Goal: Information Seeking & Learning: Learn about a topic

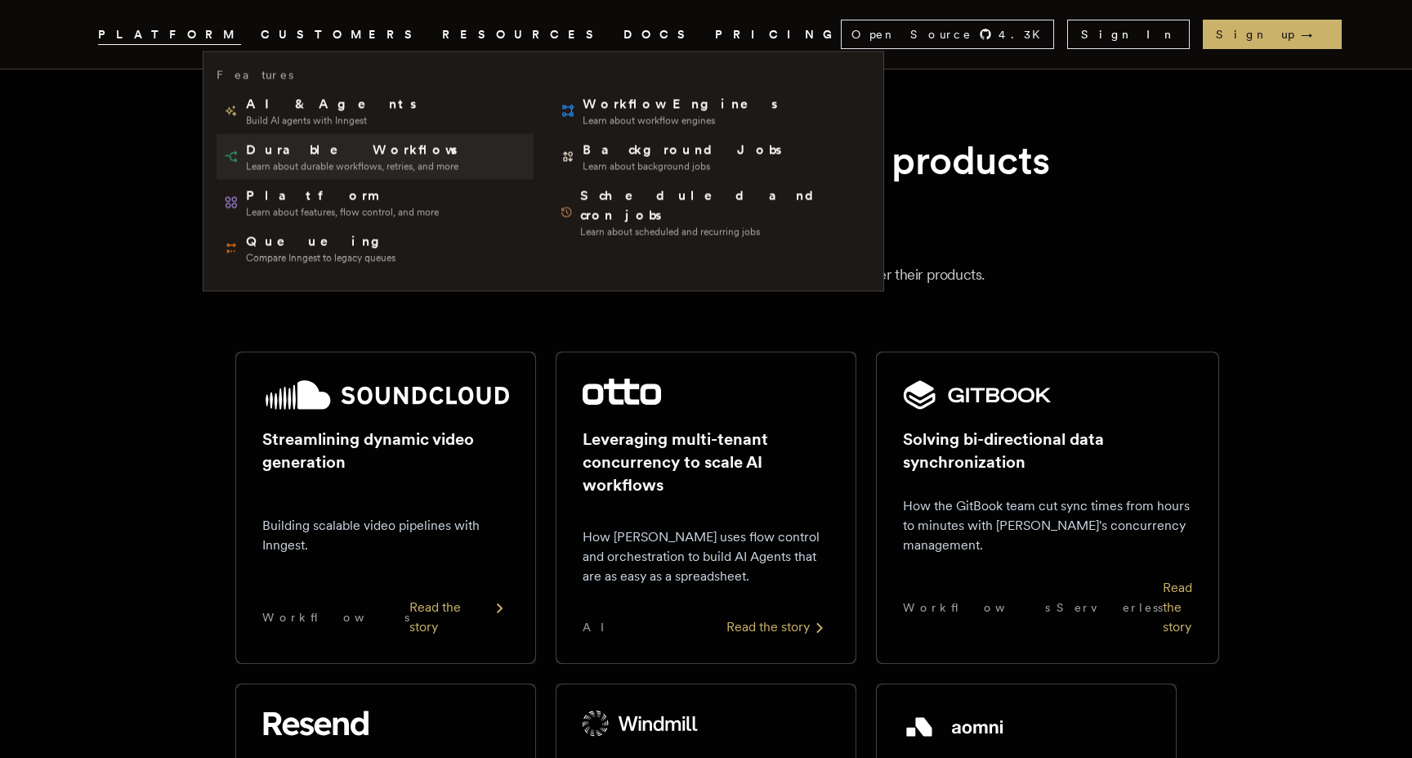
click at [295, 151] on span "Durable Workflows" at bounding box center [353, 151] width 214 height 20
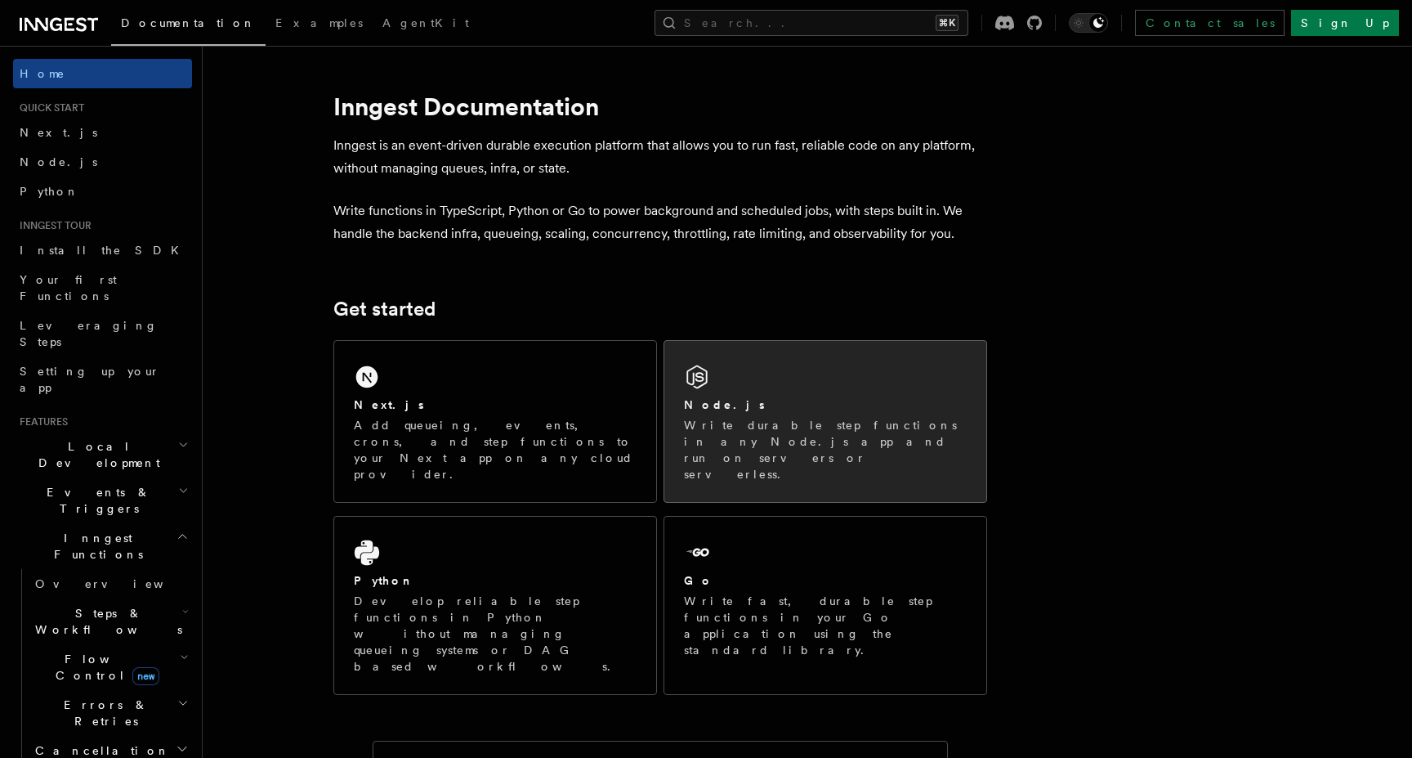
click at [774, 423] on p "Write durable step functions in any Node.js app and run on servers or serverles…" at bounding box center [825, 449] width 283 height 65
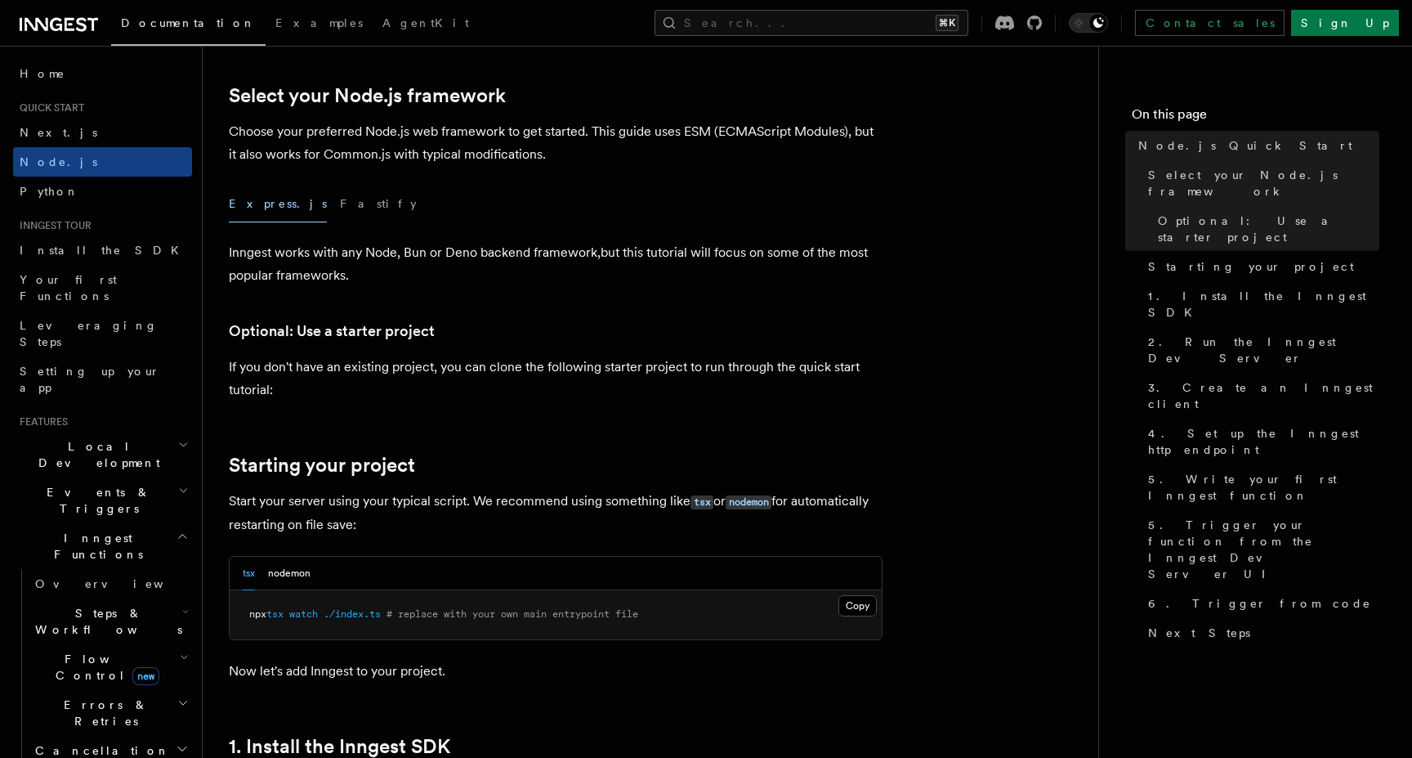
scroll to position [419, 0]
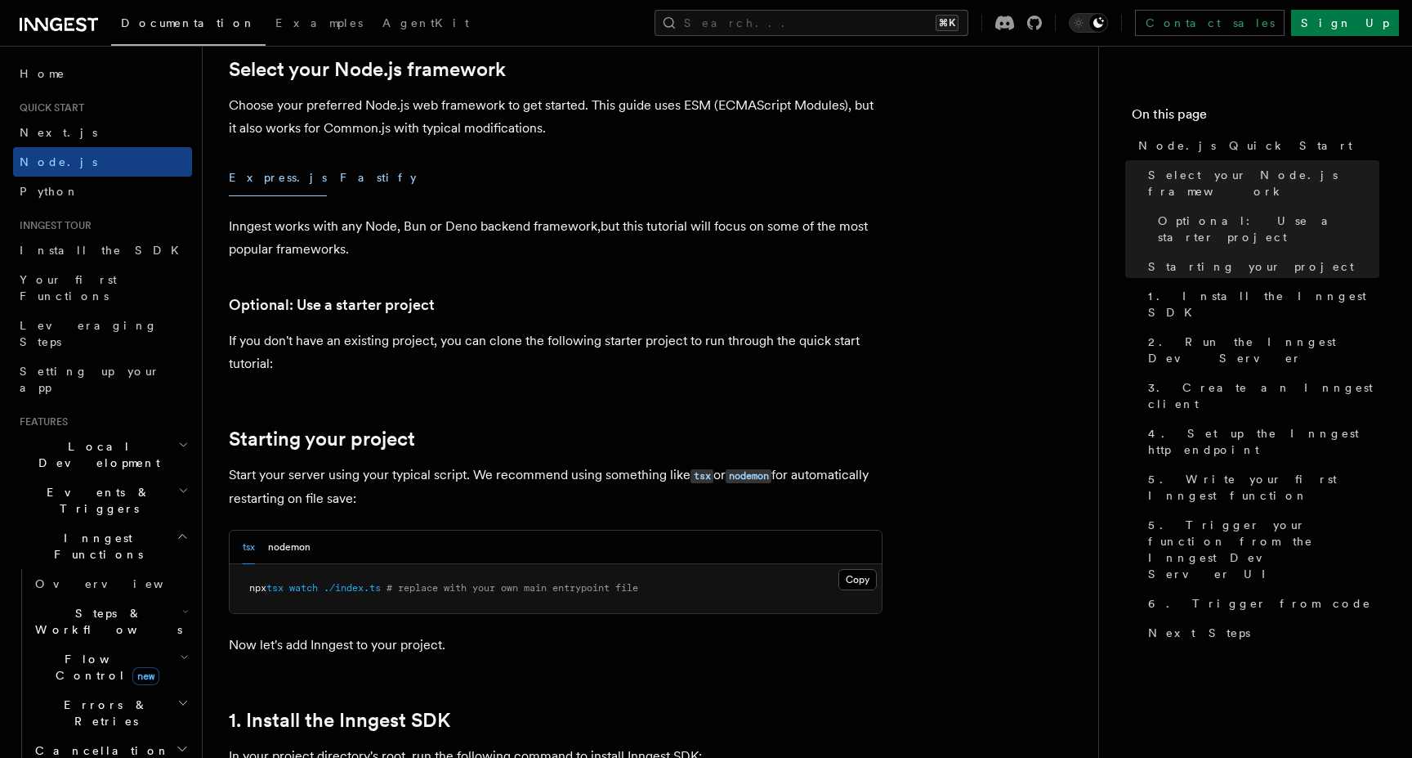
click at [340, 171] on button "Fastify" at bounding box center [378, 177] width 77 height 37
click at [254, 183] on button "Express.js" at bounding box center [278, 177] width 98 height 37
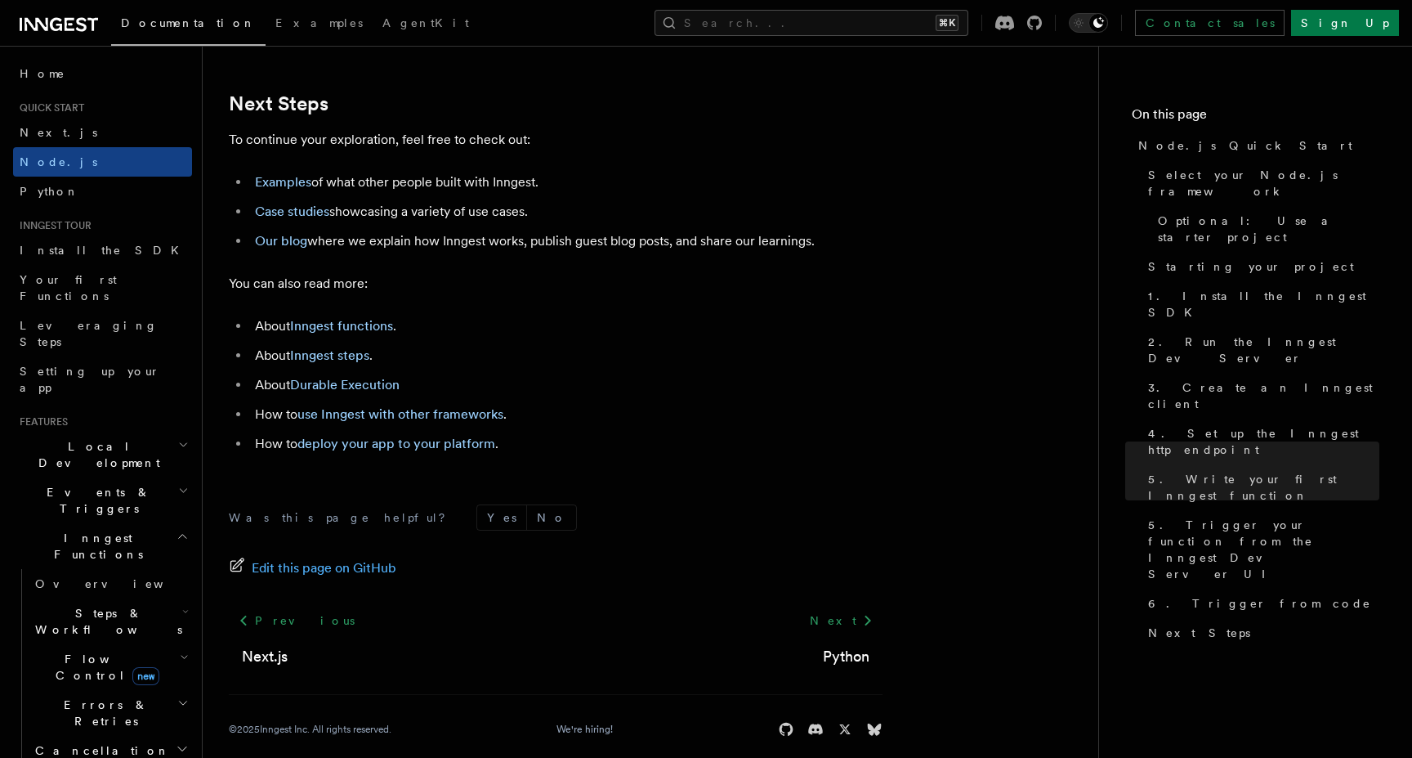
scroll to position [10265, 0]
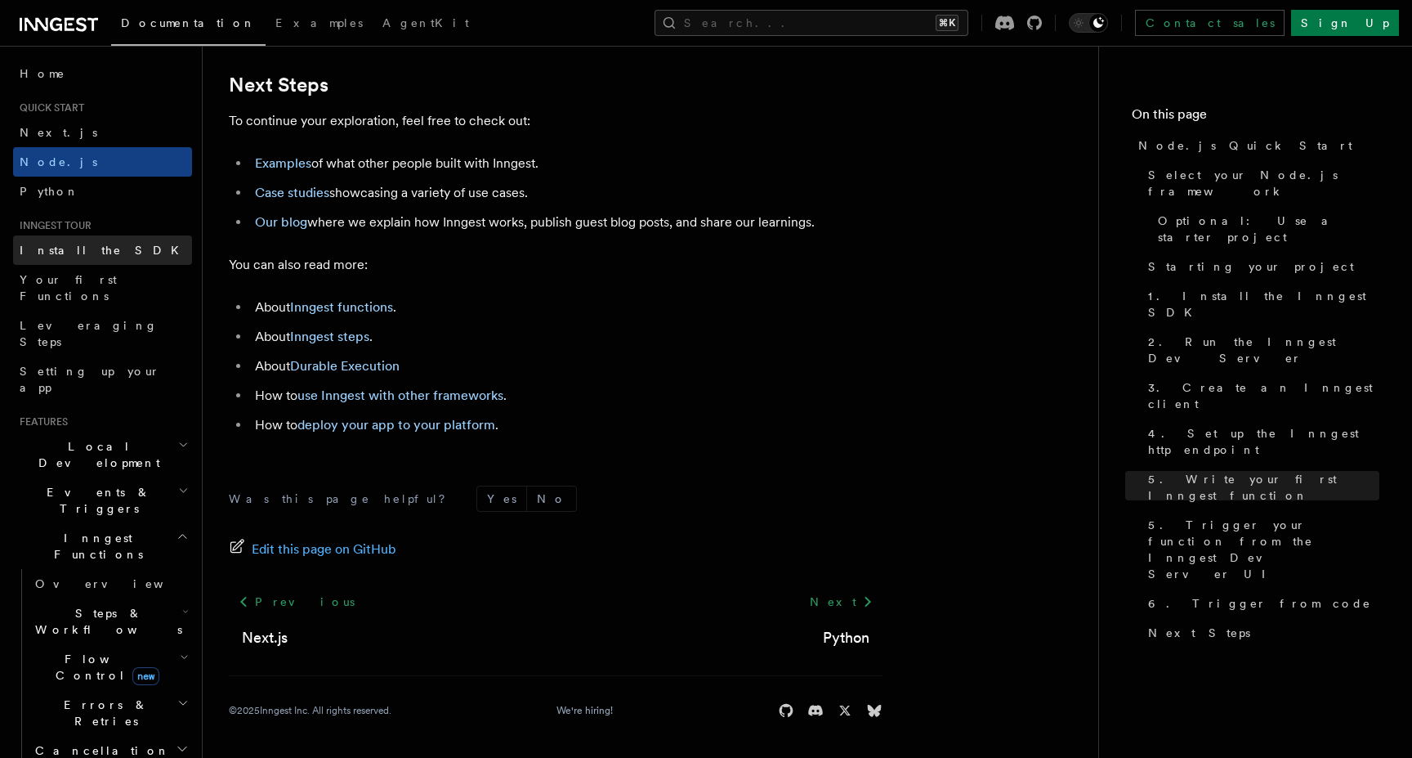
click at [115, 240] on link "Install the SDK" at bounding box center [102, 249] width 179 height 29
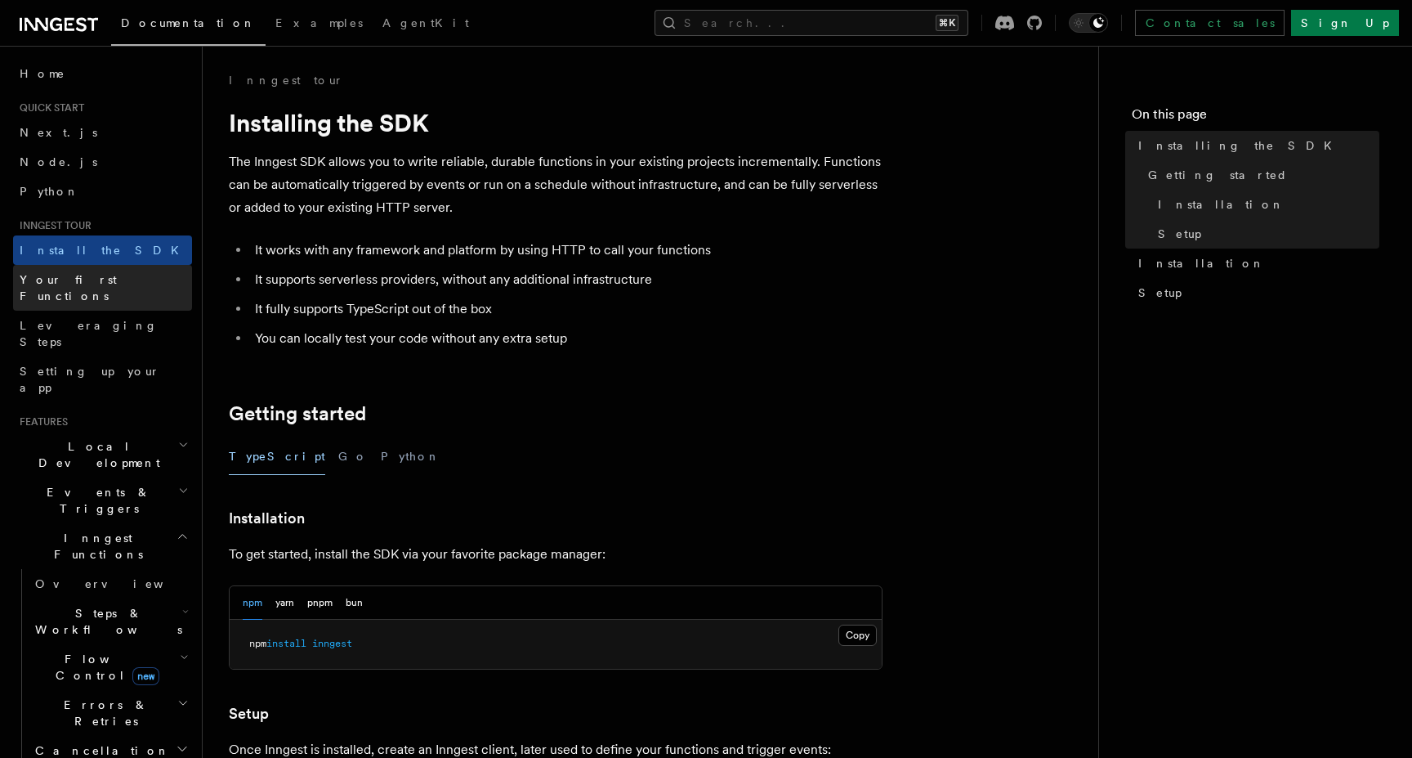
click at [108, 275] on span "Your first Functions" at bounding box center [68, 287] width 97 height 29
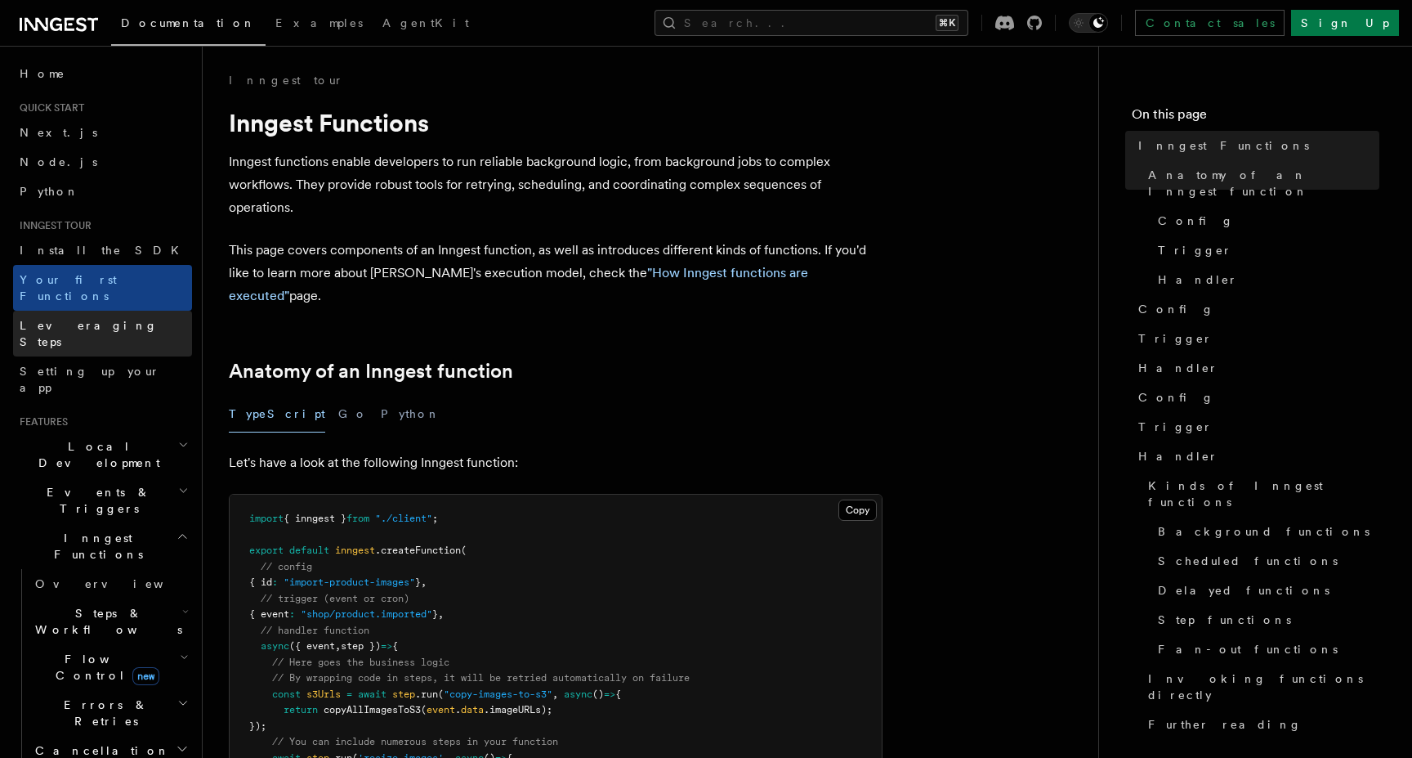
click at [105, 319] on span "Leveraging Steps" at bounding box center [89, 333] width 138 height 29
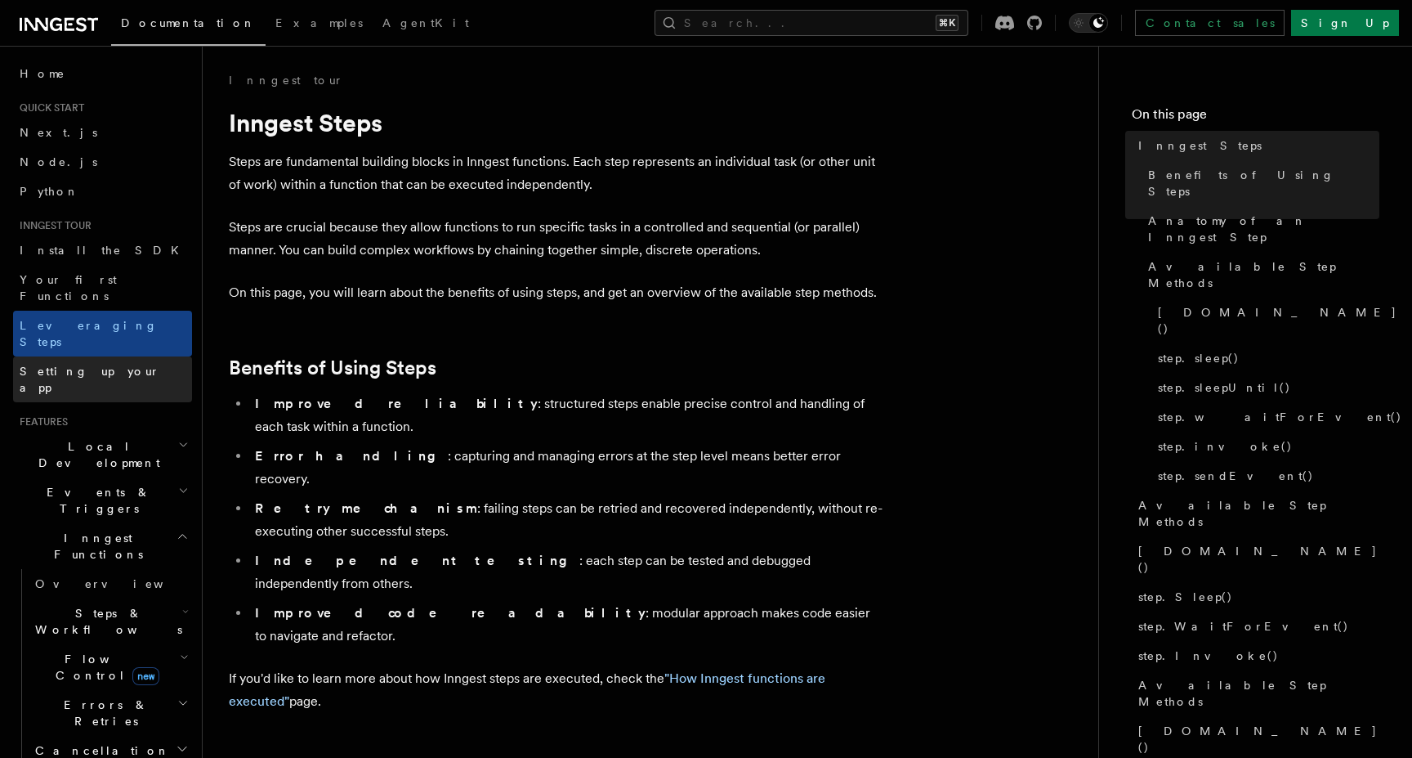
click at [101, 365] on span "Setting up your app" at bounding box center [90, 379] width 141 height 29
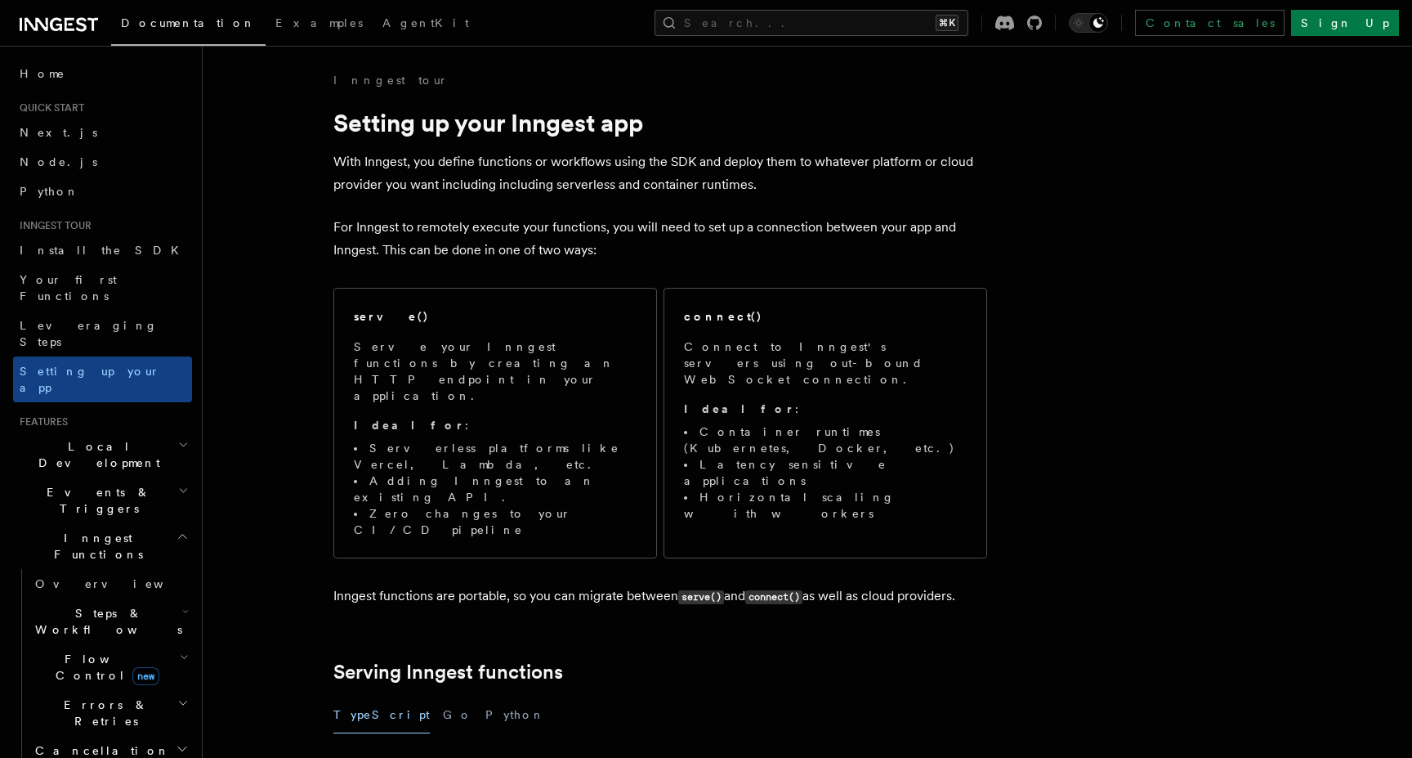
click at [88, 438] on span "Local Development" at bounding box center [95, 454] width 165 height 33
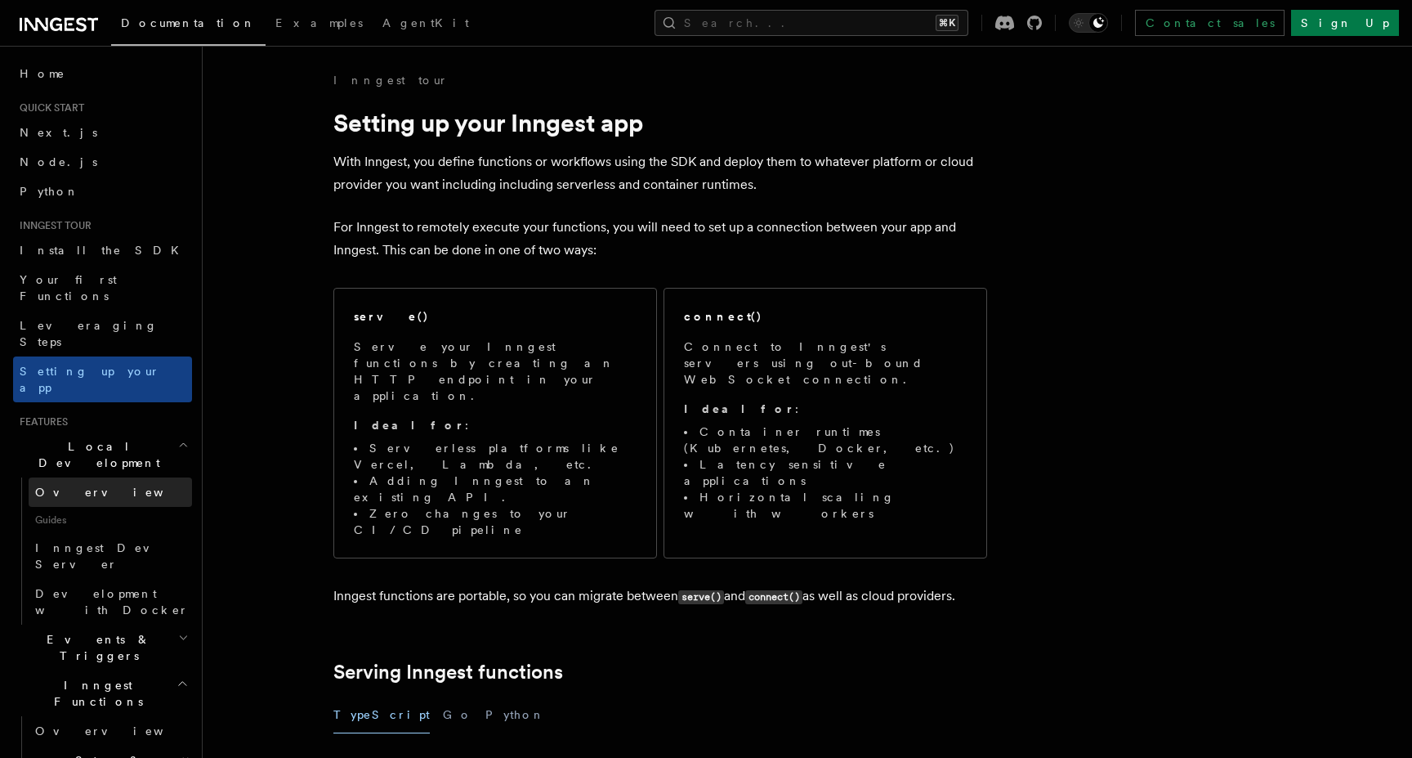
click at [84, 485] on span "Overview" at bounding box center [119, 491] width 168 height 13
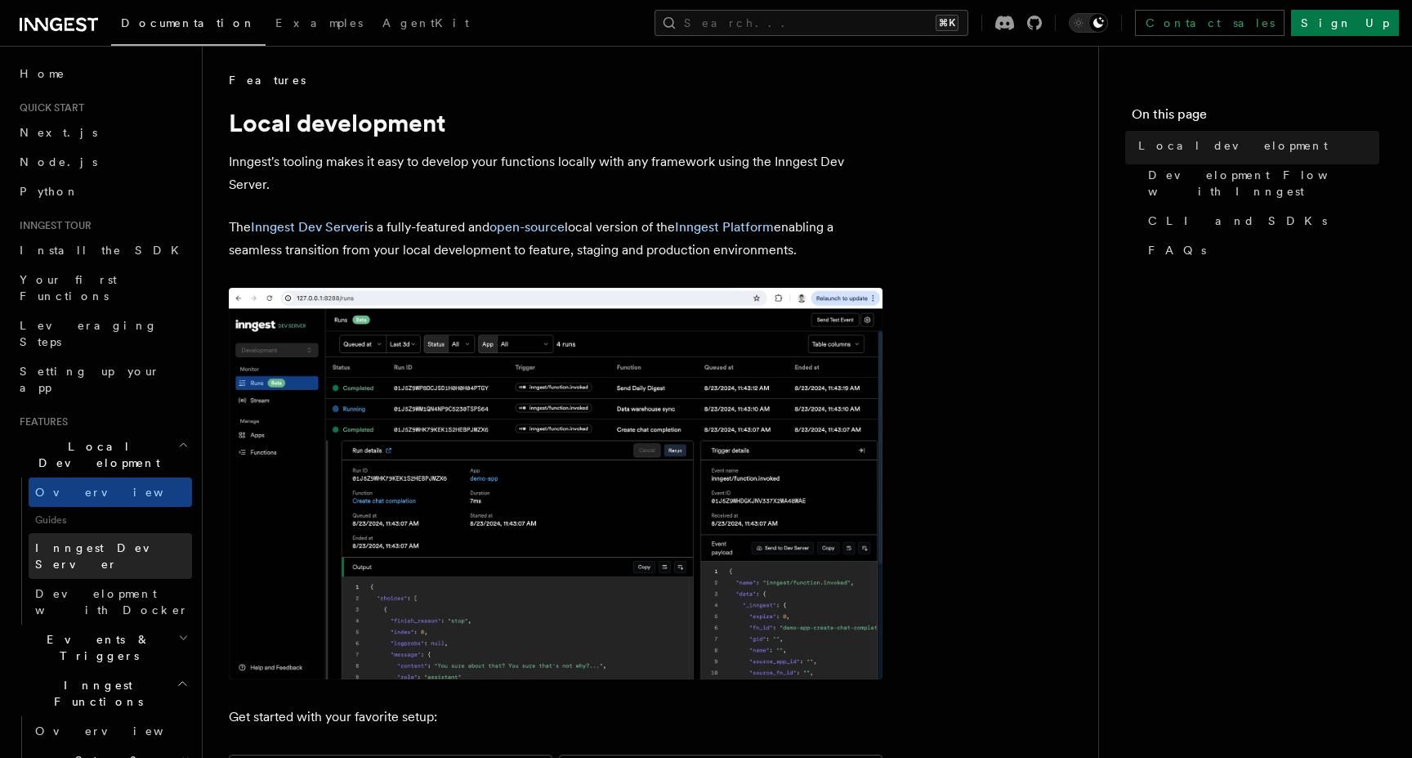
click at [75, 533] on link "Inngest Dev Server" at bounding box center [110, 556] width 163 height 46
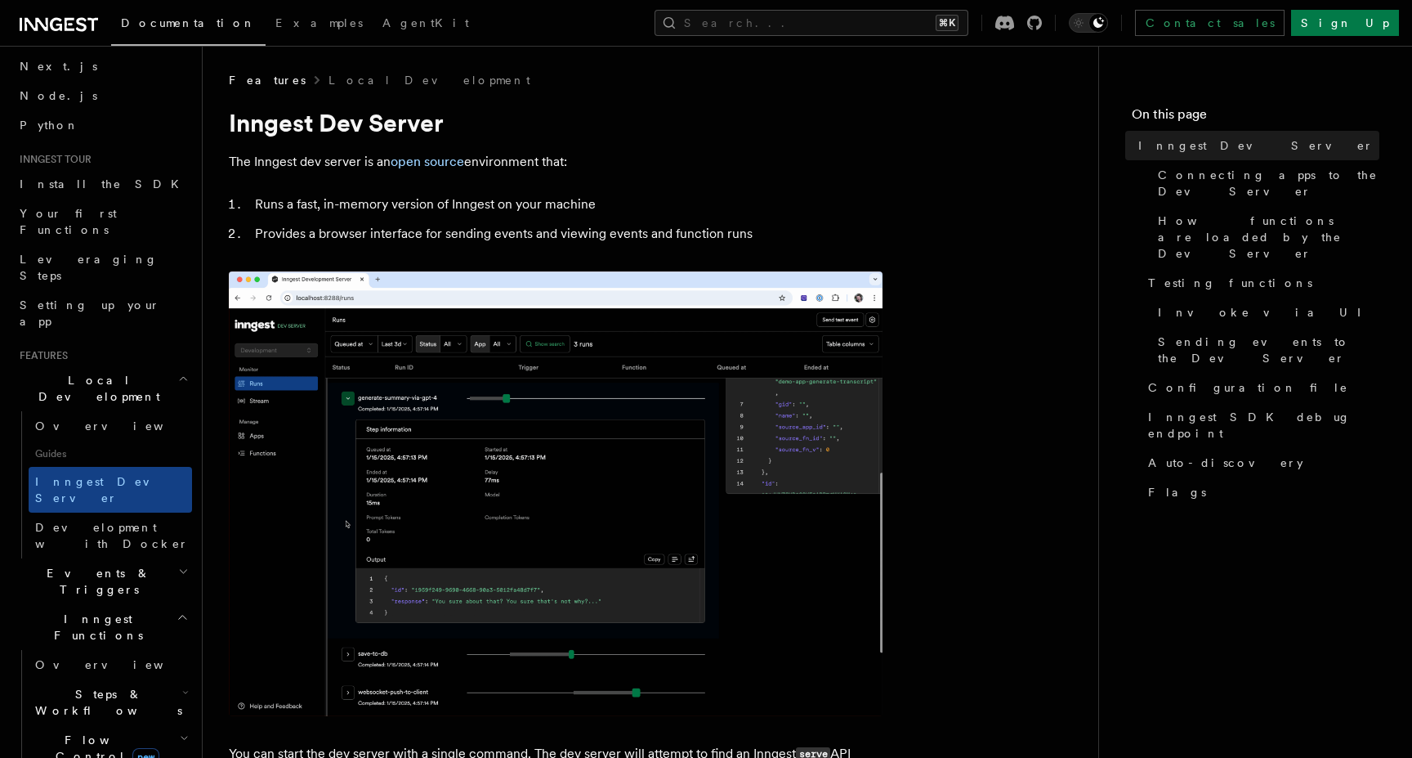
click at [73, 679] on h2 "Steps & Workflows" at bounding box center [110, 702] width 163 height 46
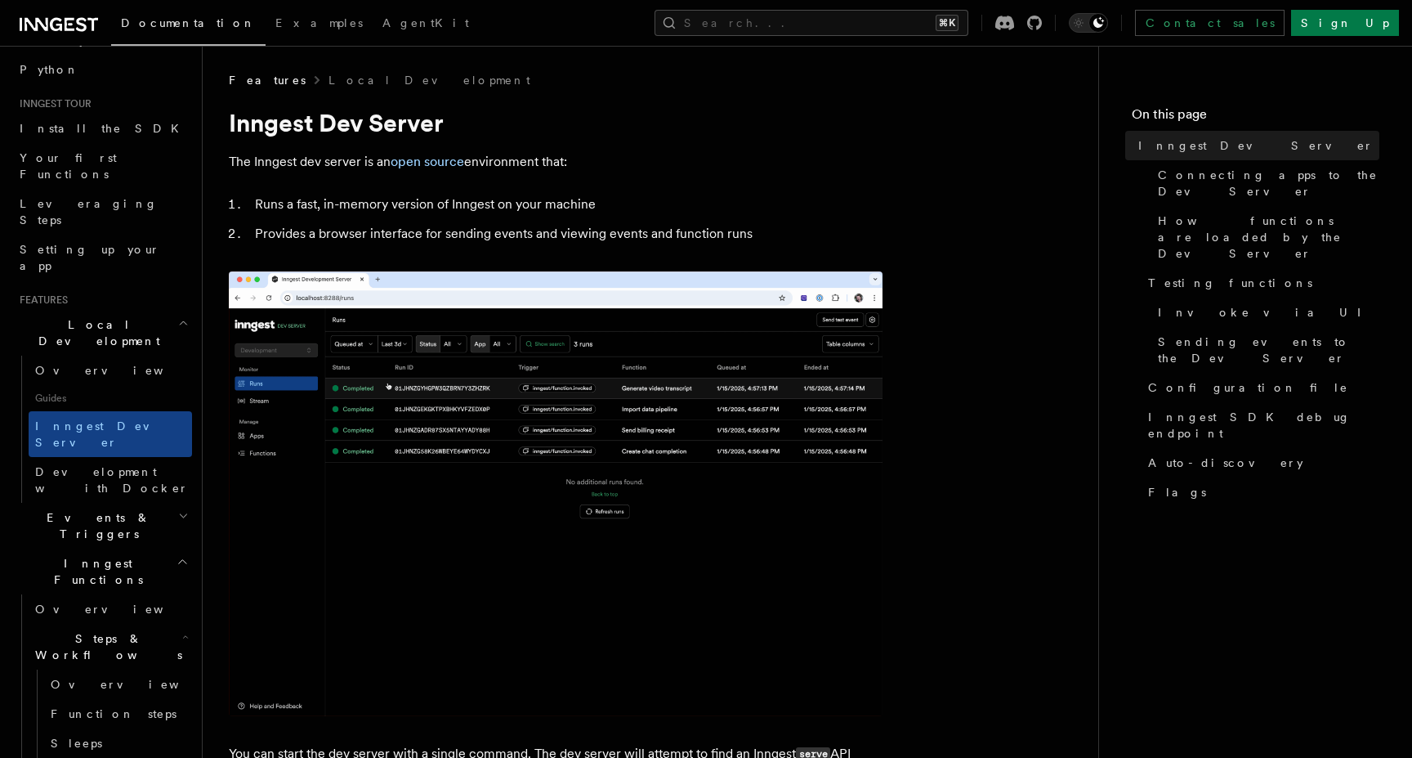
scroll to position [125, 0]
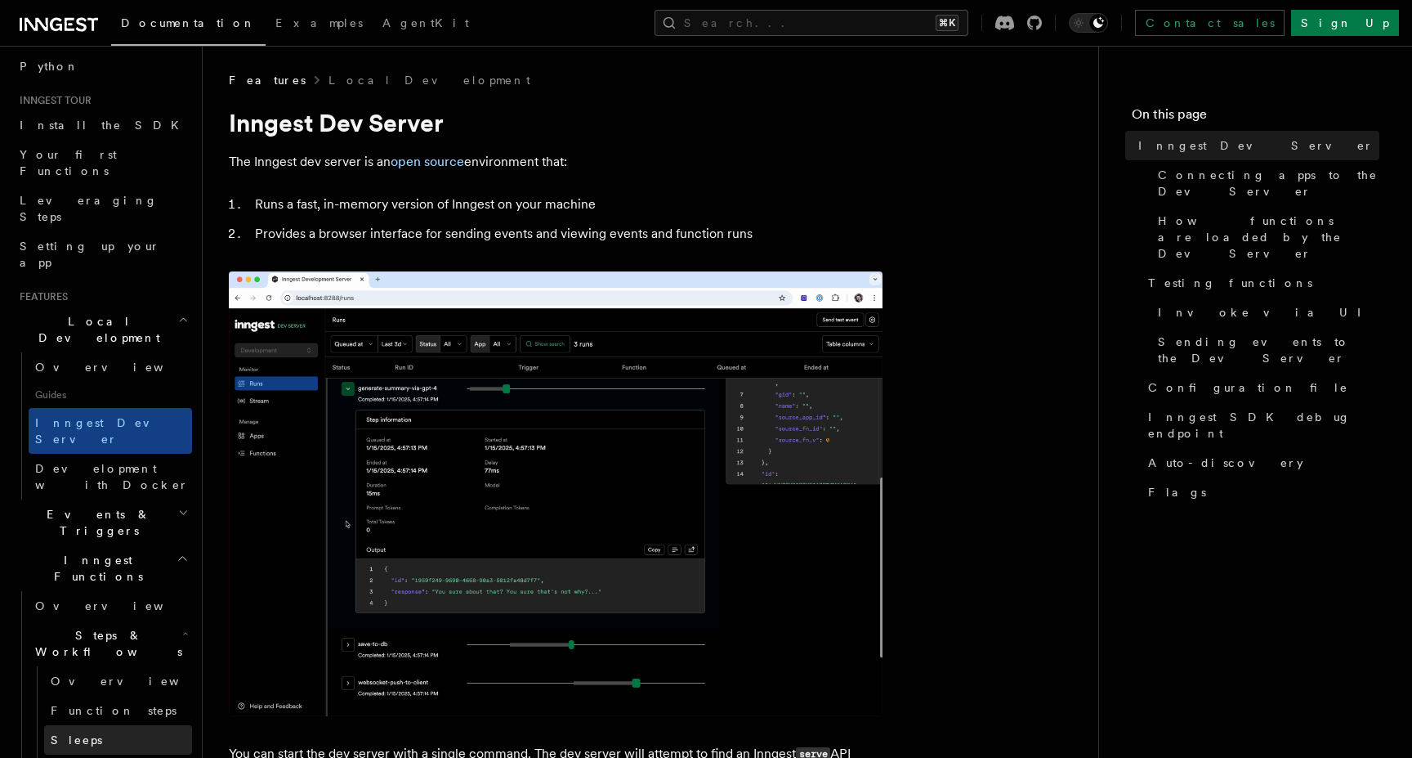
click at [73, 733] on span "Sleeps" at bounding box center [76, 739] width 51 height 13
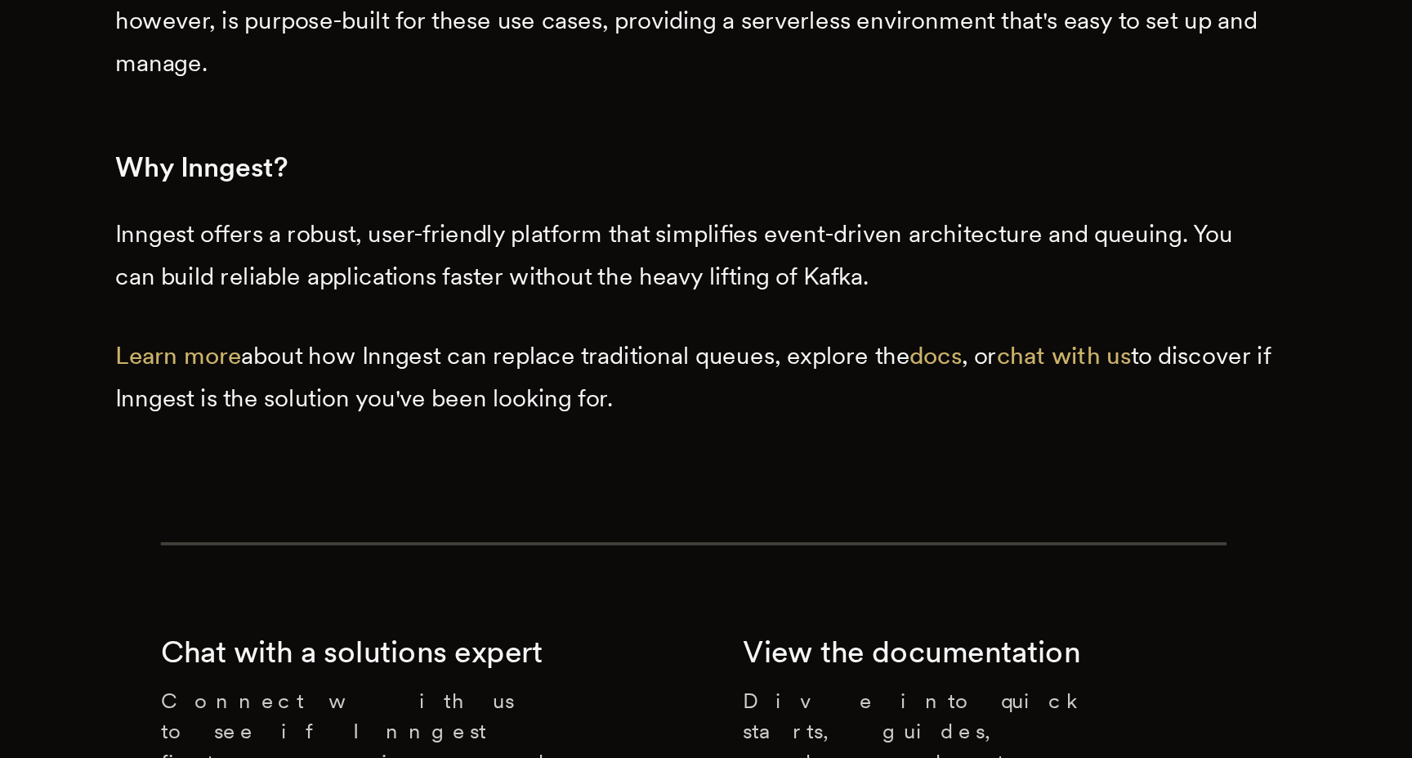
scroll to position [3362, 0]
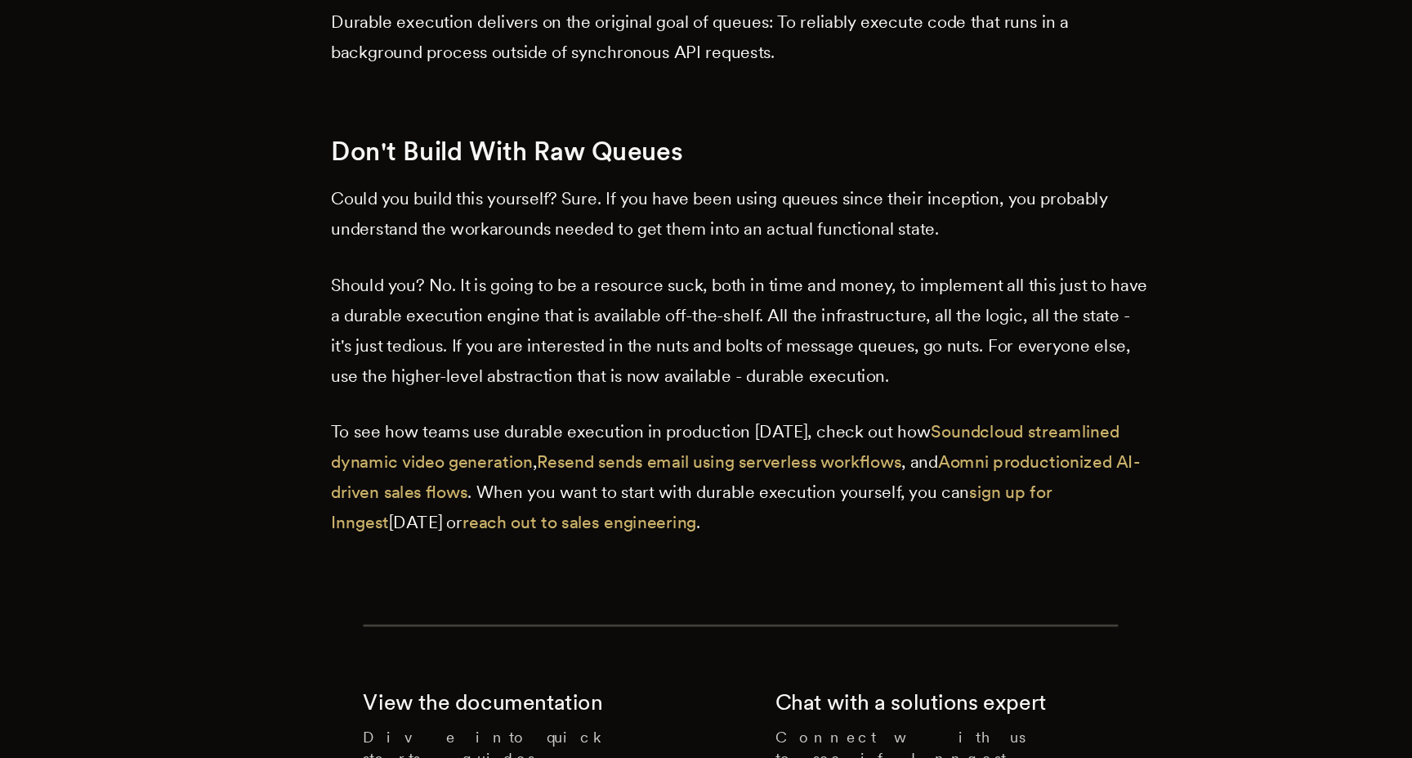
scroll to position [6427, 0]
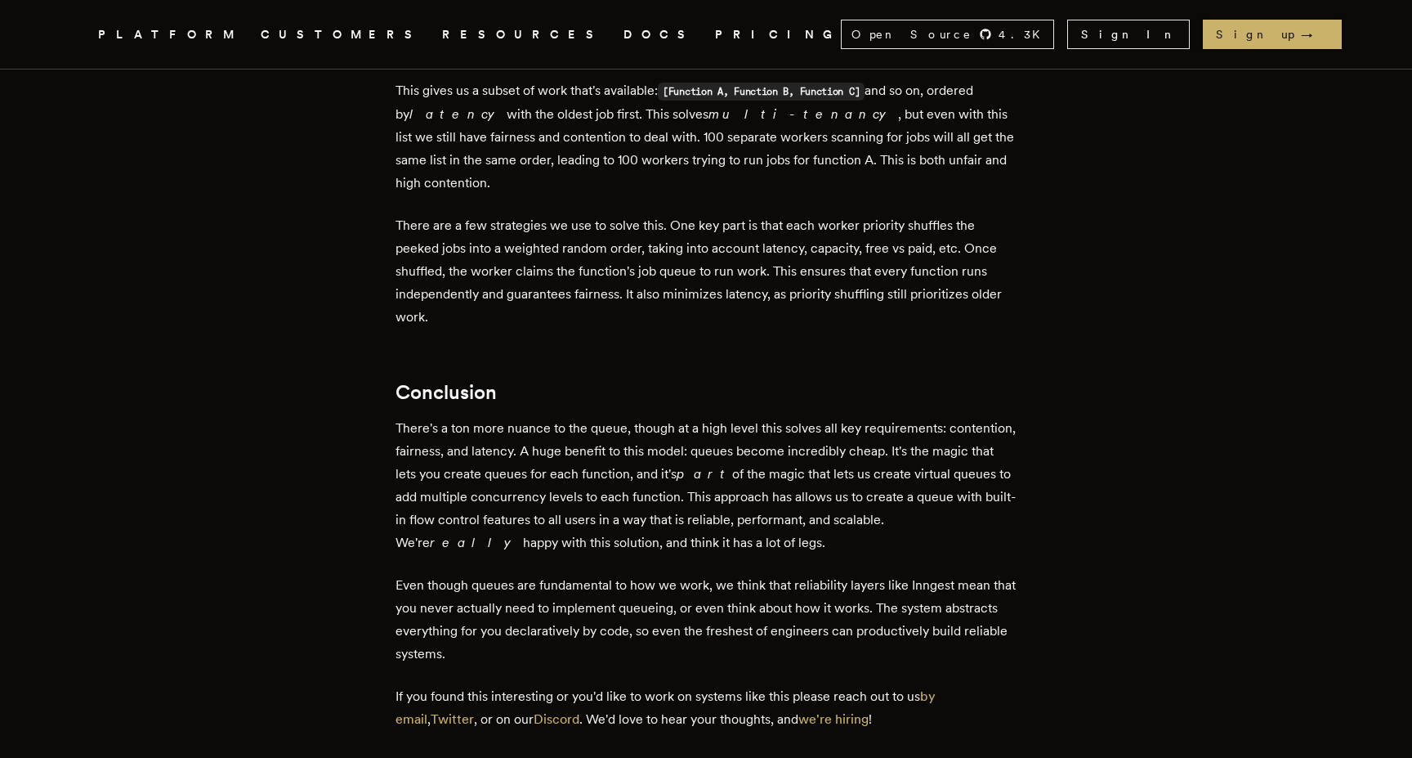
scroll to position [4906, 0]
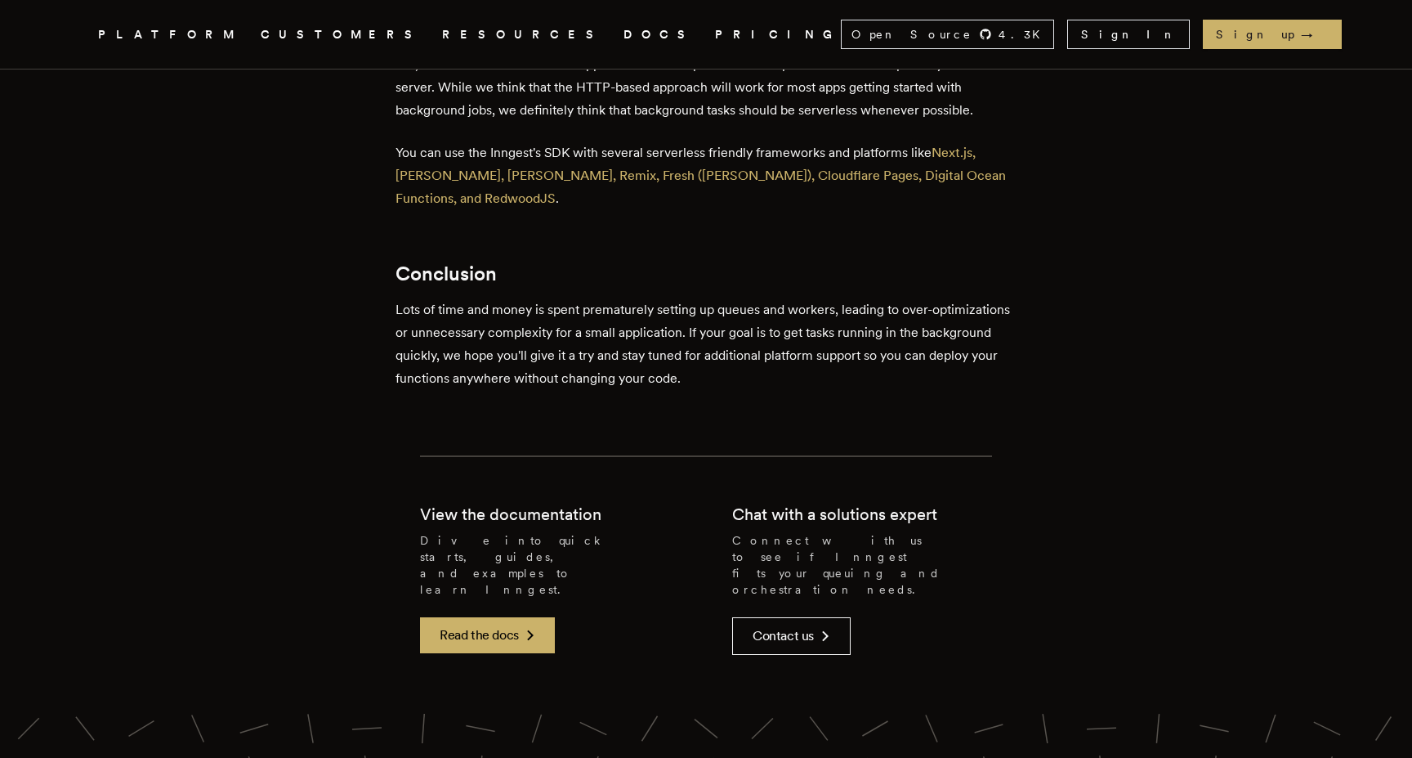
scroll to position [3648, 0]
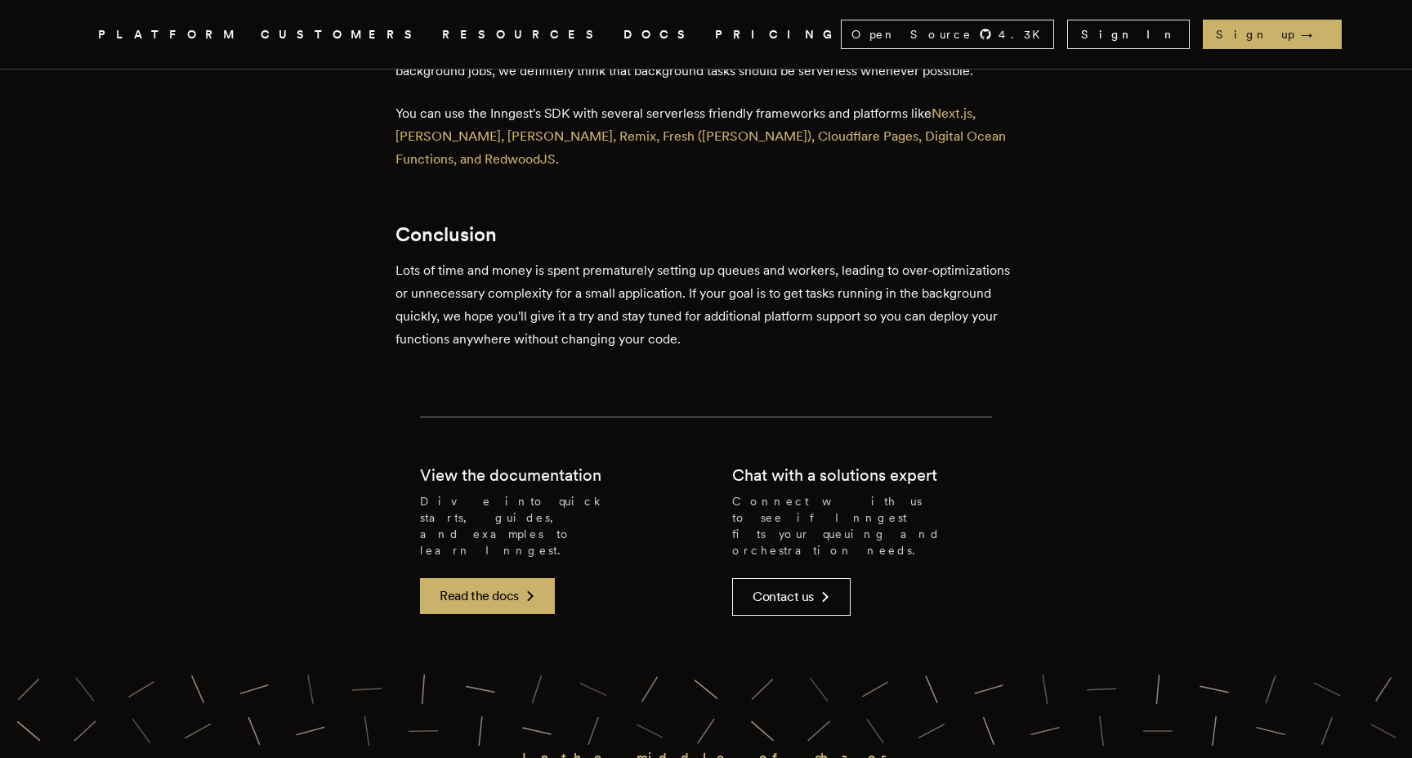
click at [348, 38] on link "CUSTOMERS" at bounding box center [342, 35] width 162 height 20
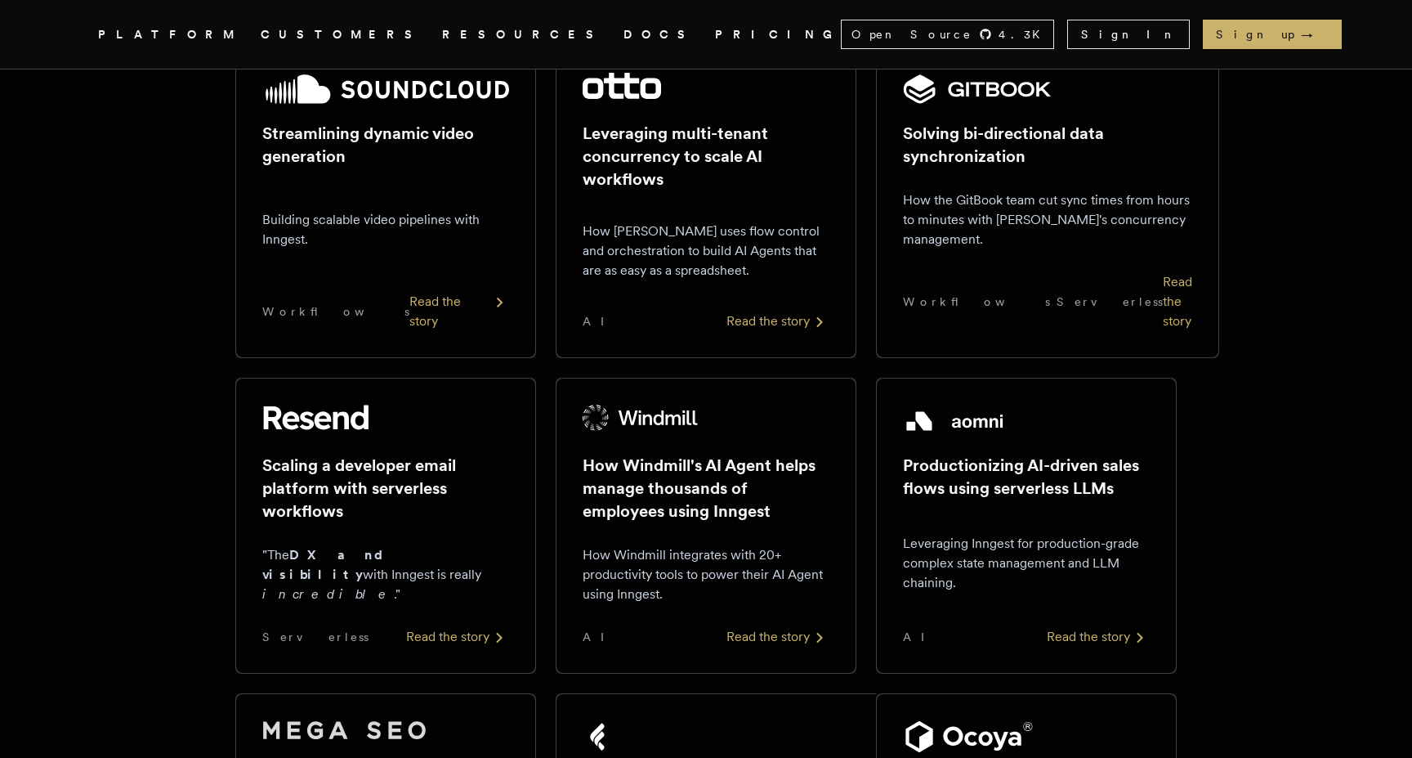
scroll to position [314, 0]
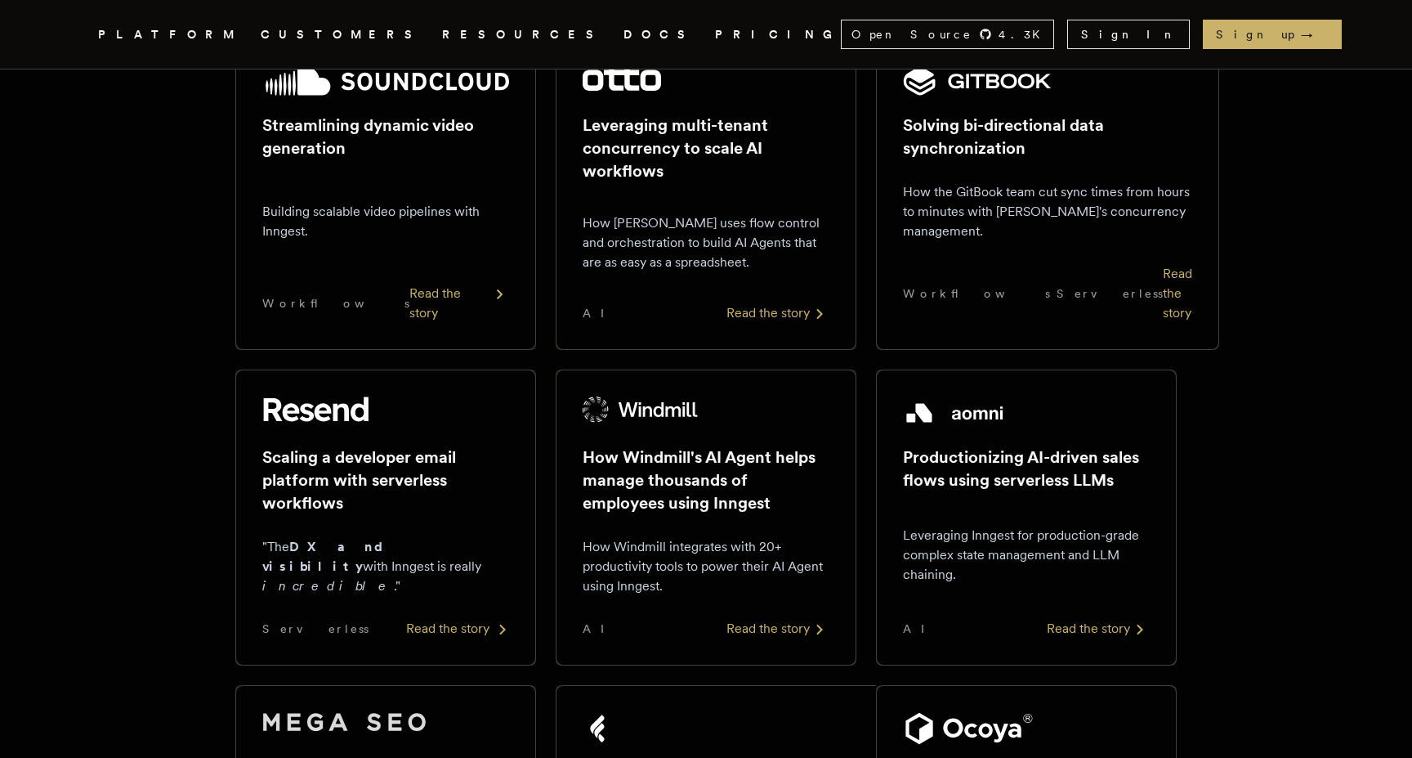
click at [468, 619] on div "Read the story" at bounding box center [457, 629] width 103 height 20
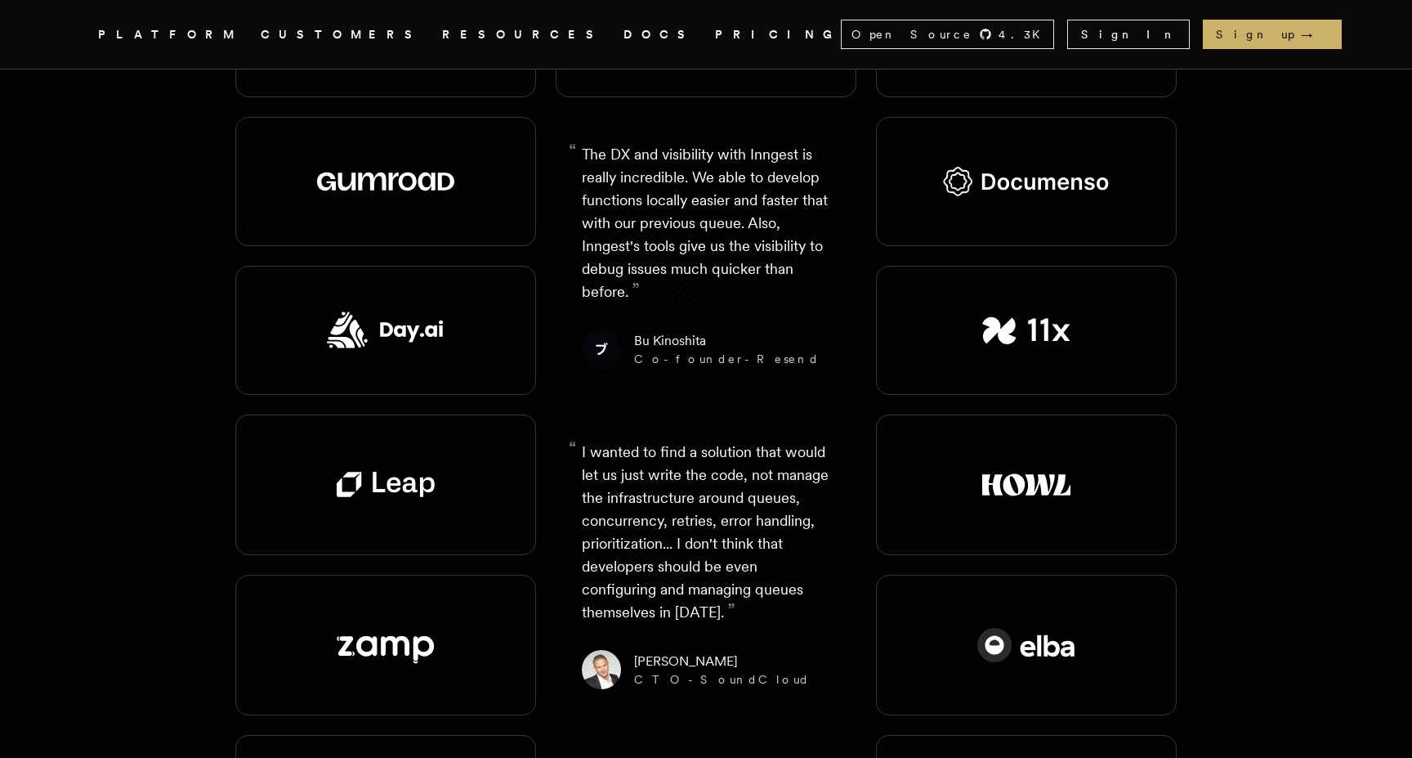
scroll to position [1903, 0]
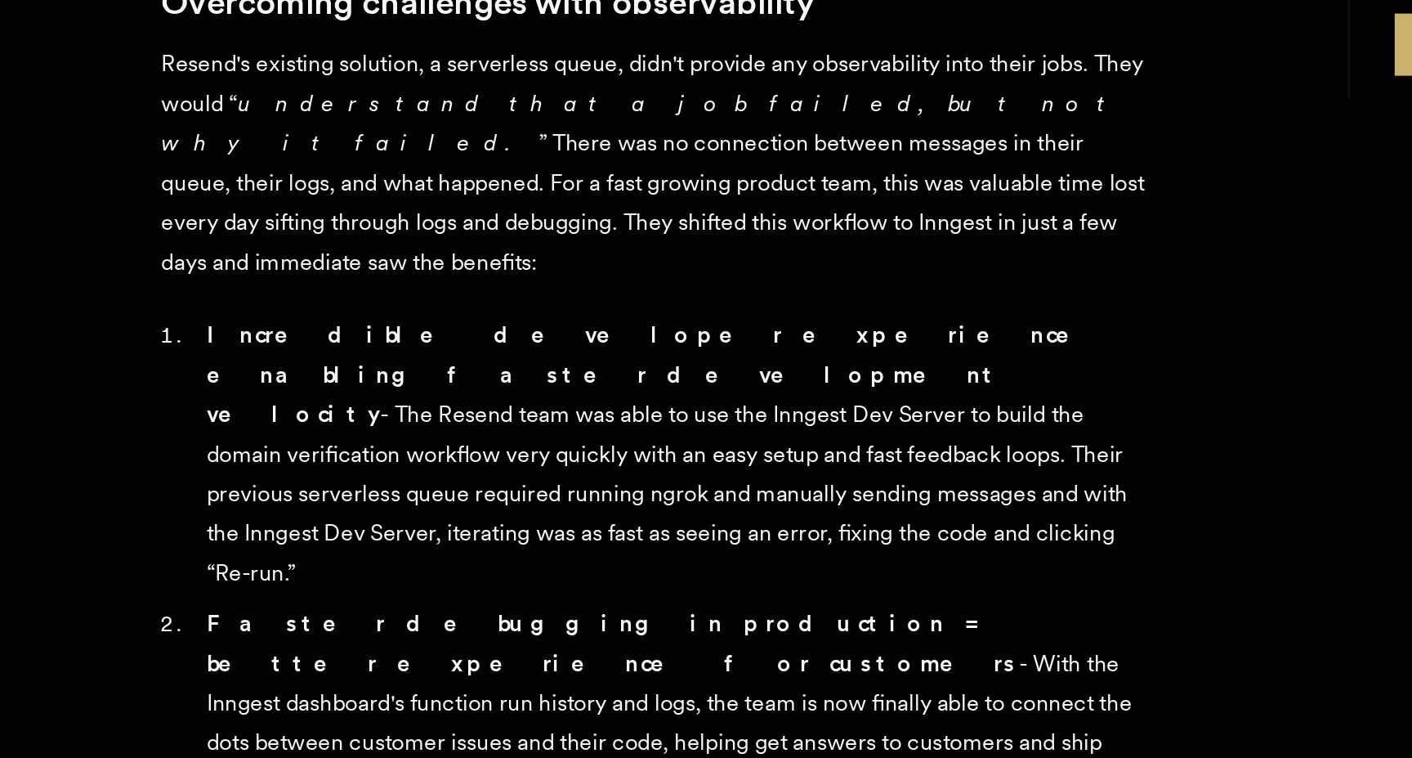
scroll to position [648, 0]
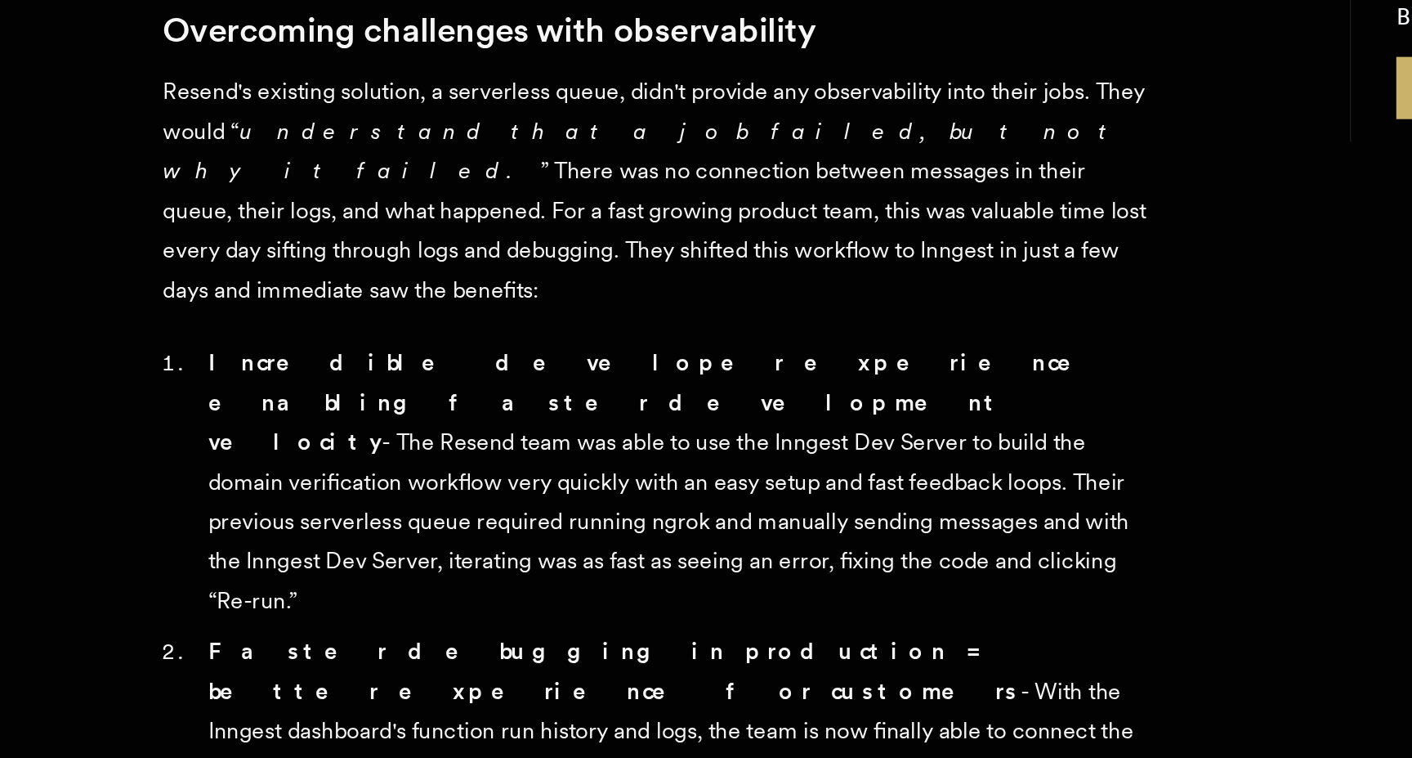
click at [381, 496] on strong "Incredible developer experience enabling faster development velocity" at bounding box center [503, 526] width 522 height 61
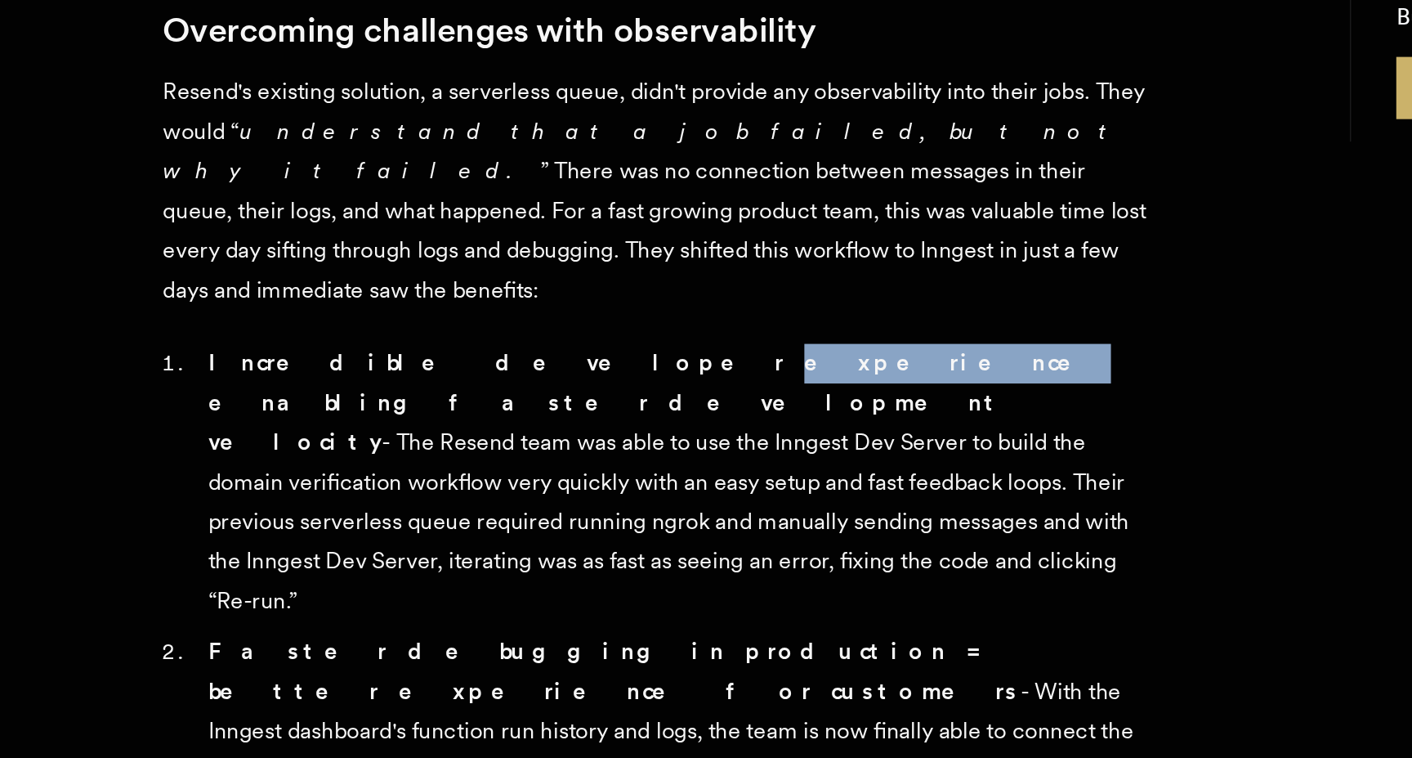
click at [381, 496] on strong "Incredible developer experience enabling faster development velocity" at bounding box center [503, 526] width 522 height 61
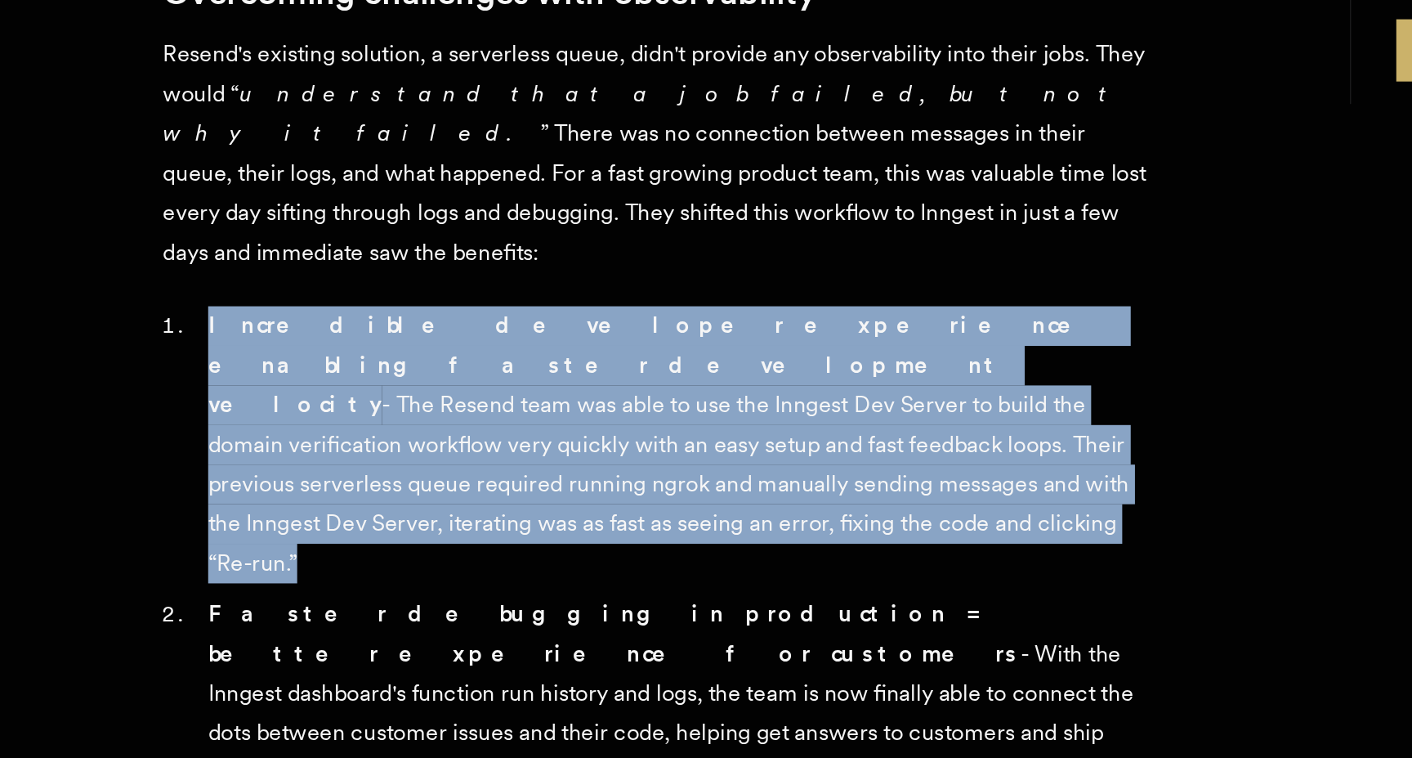
click at [381, 509] on li "Incredible developer experience enabling faster development velocity - The Rese…" at bounding box center [512, 573] width 551 height 160
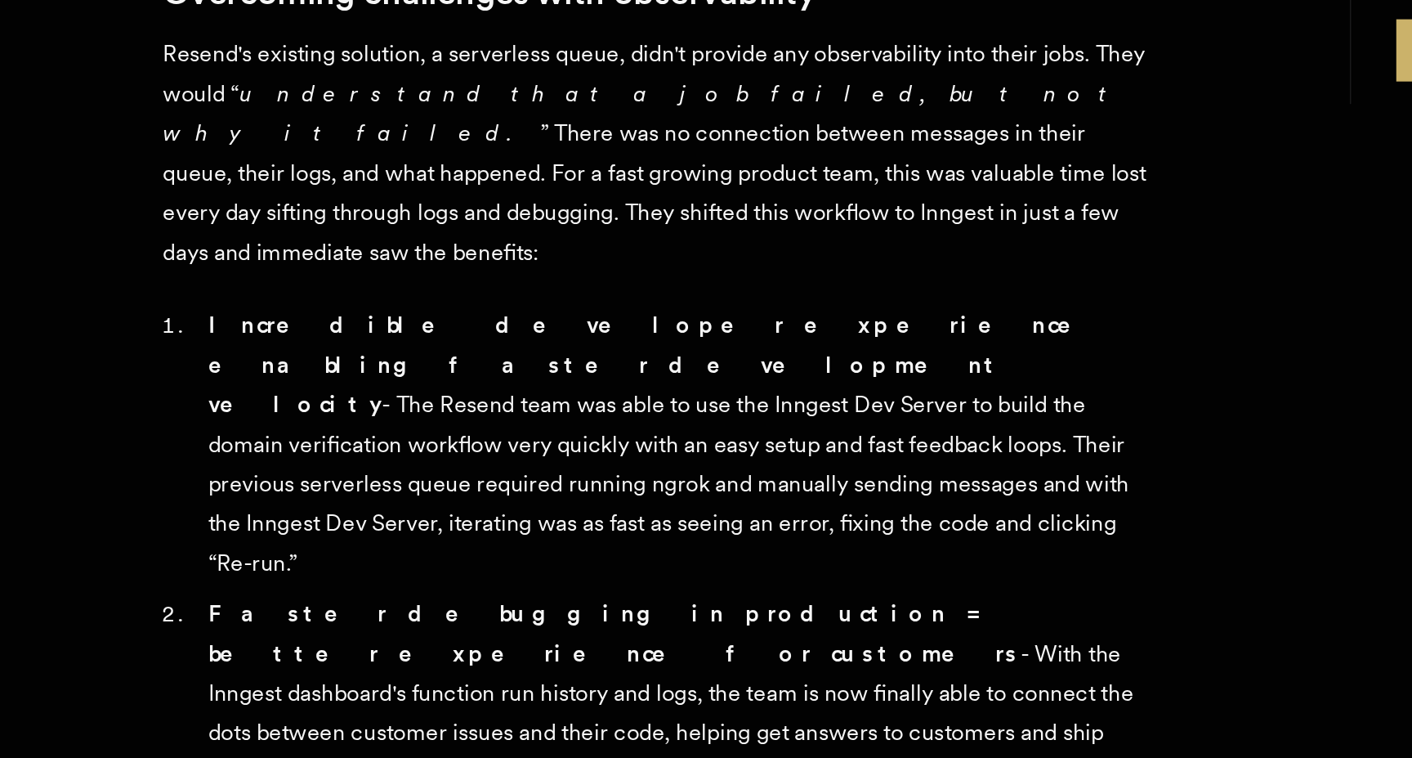
click at [381, 509] on li "Incredible developer experience enabling faster development velocity - The Rese…" at bounding box center [512, 573] width 551 height 160
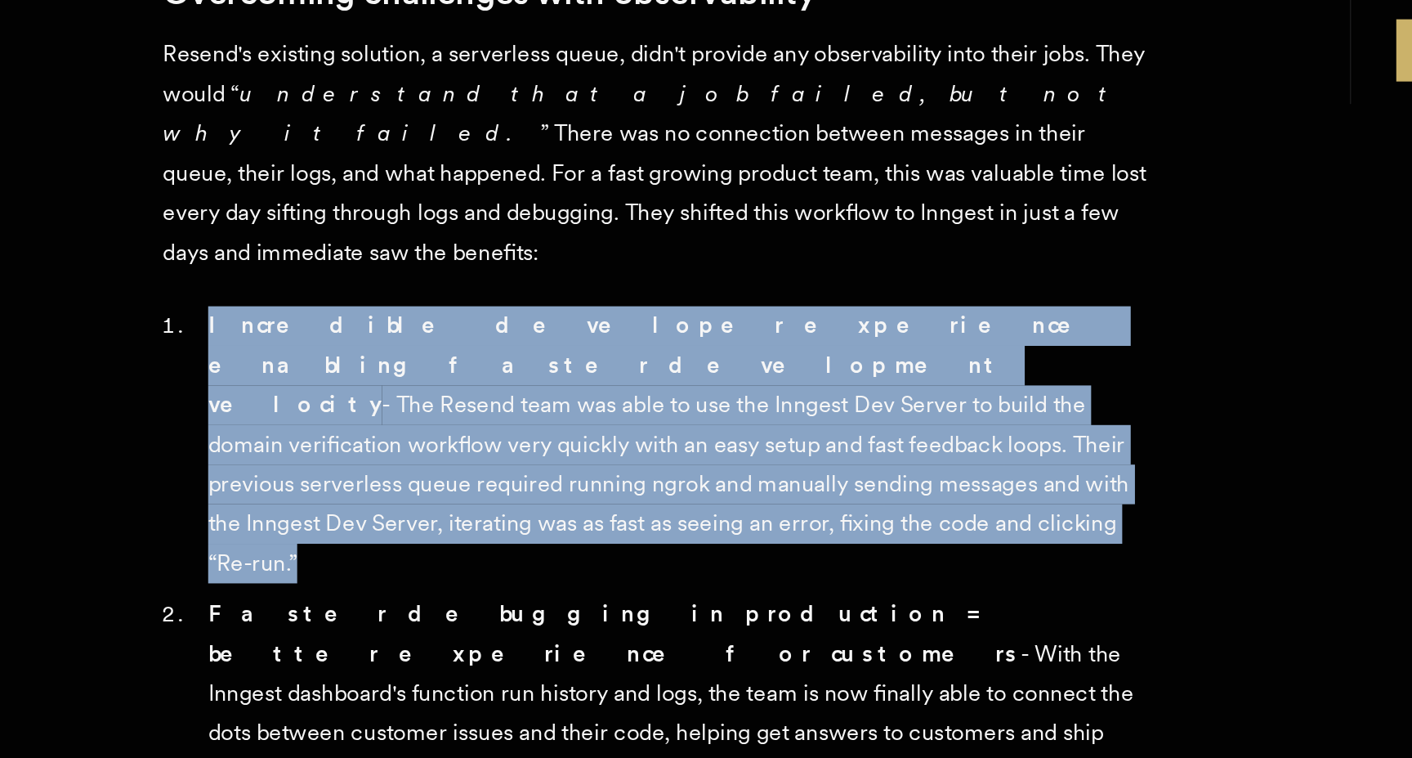
click at [381, 509] on li "Incredible developer experience enabling faster development velocity - The Rese…" at bounding box center [512, 573] width 551 height 160
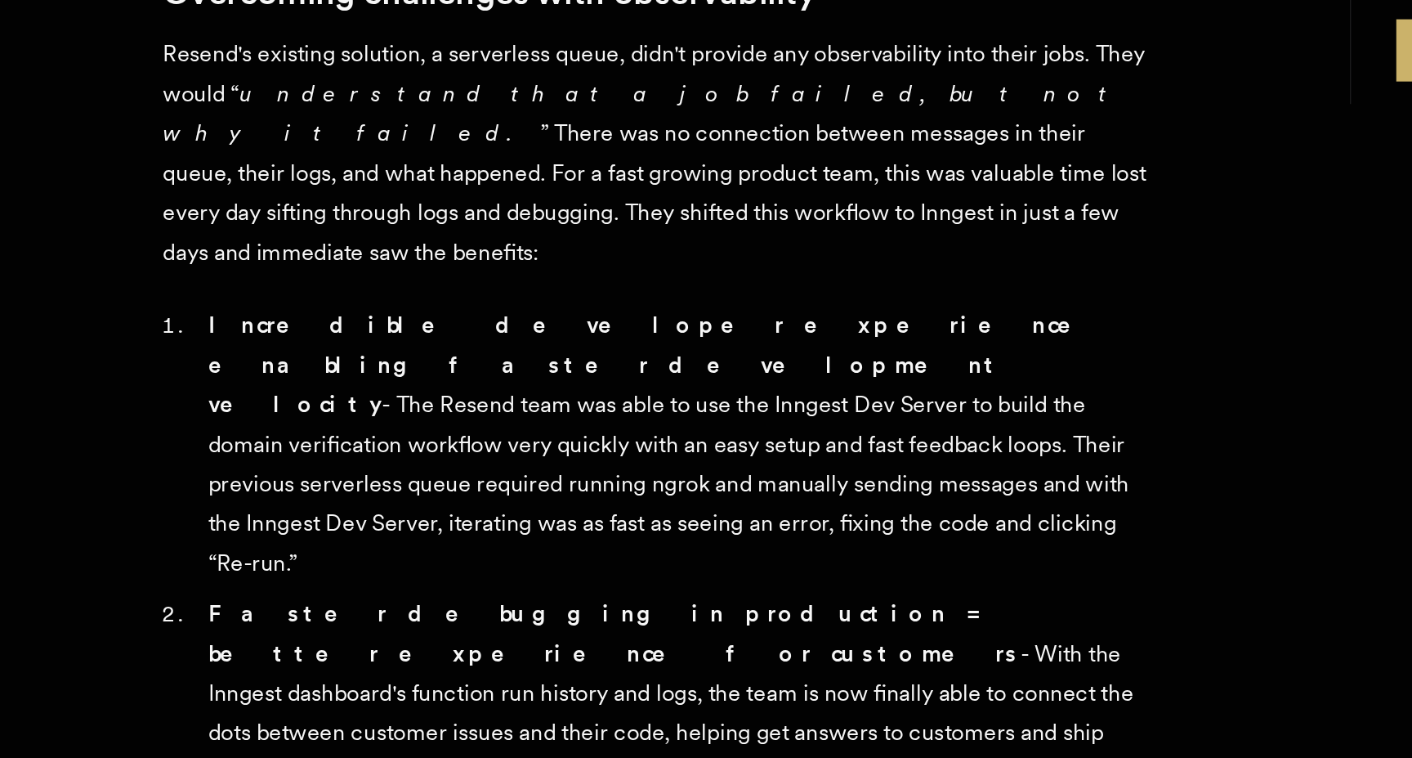
click at [314, 553] on li "Incredible developer experience enabling faster development velocity - The Rese…" at bounding box center [512, 573] width 551 height 160
copy li "ngrok"
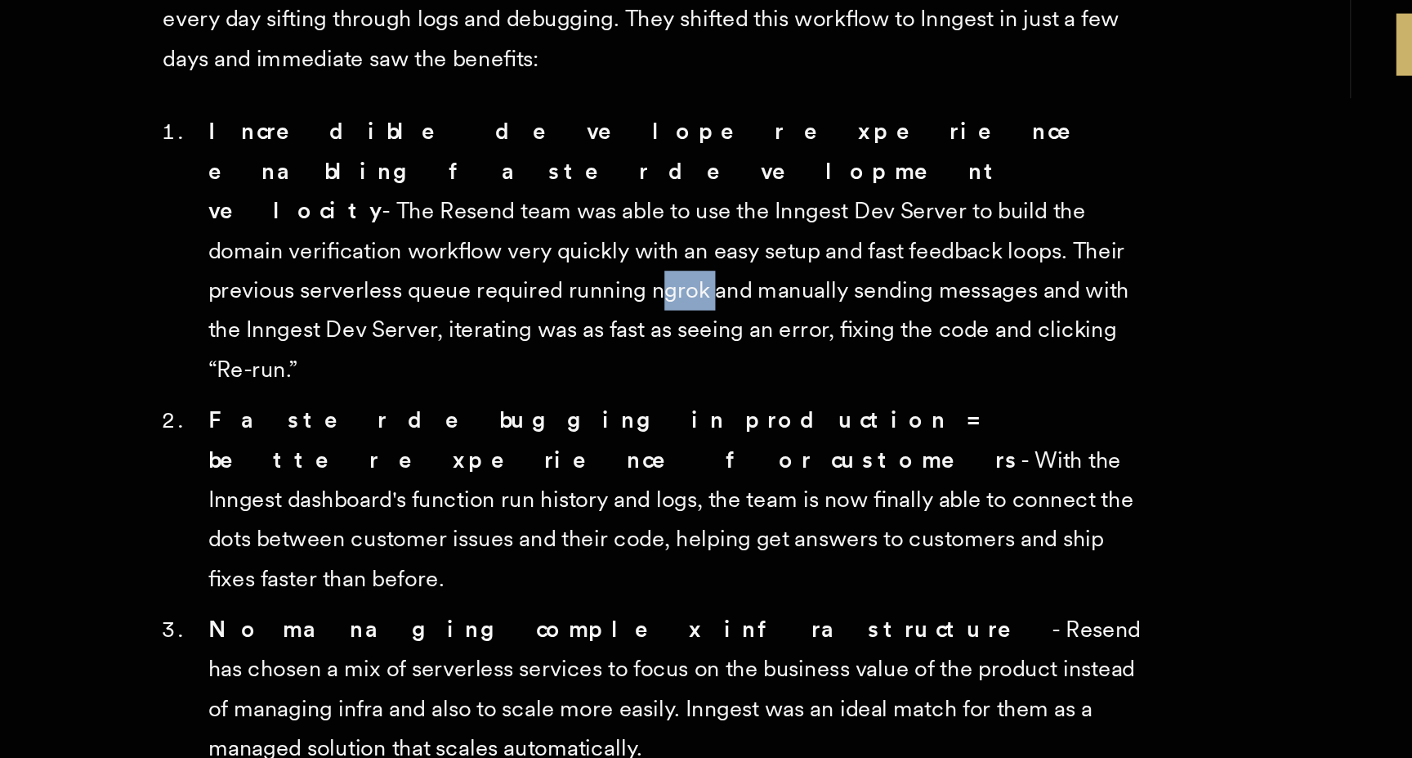
scroll to position [775, 0]
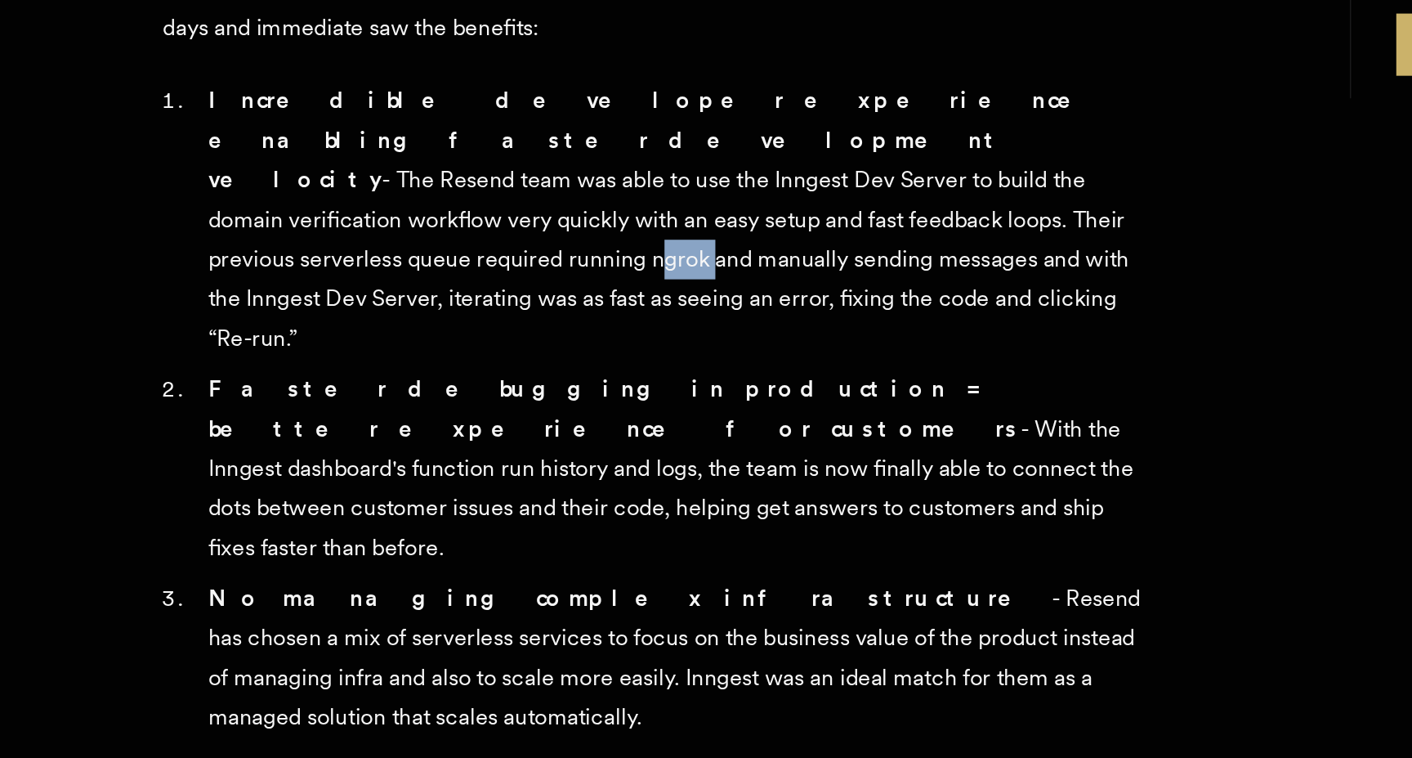
click at [458, 533] on li "Faster debugging in production = better experience for customers - With the Inn…" at bounding box center [512, 590] width 551 height 114
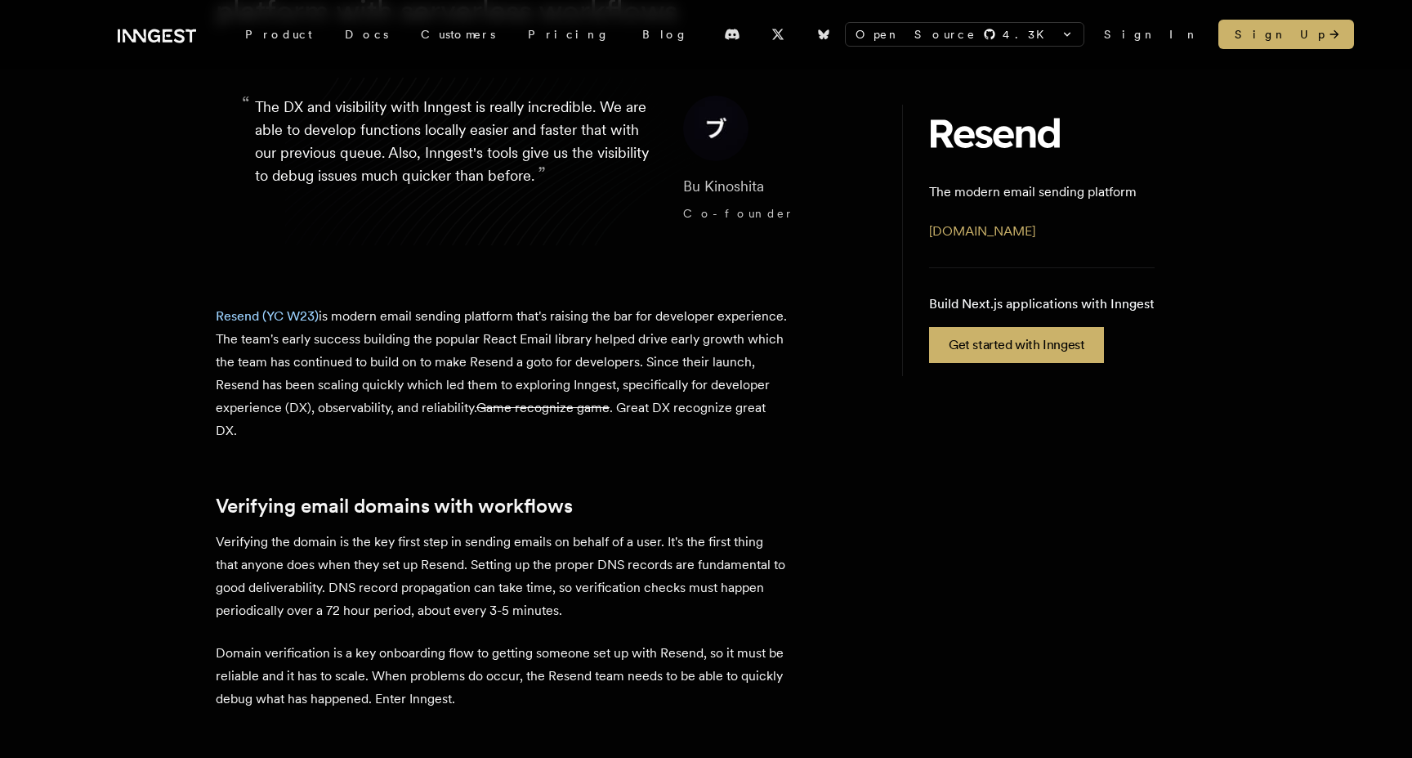
scroll to position [352, 0]
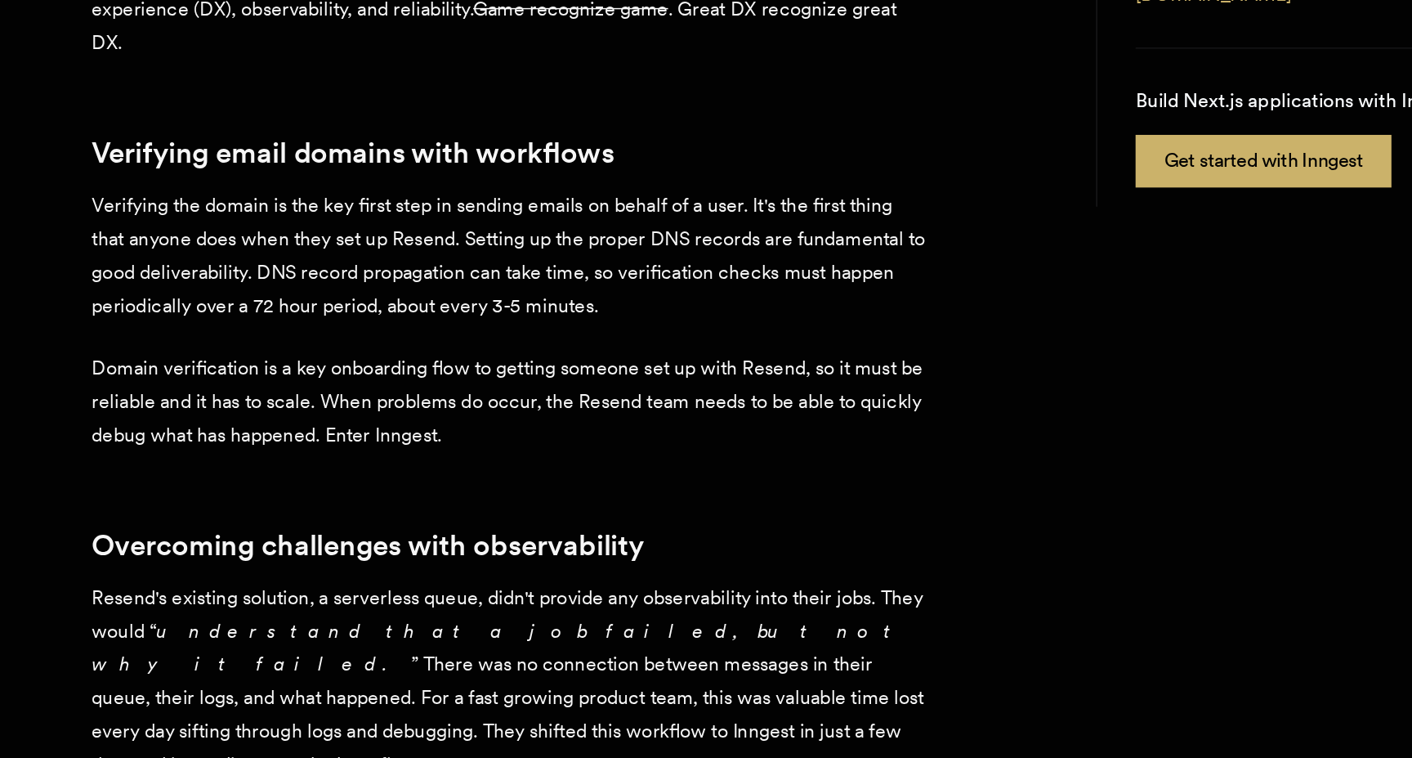
click at [484, 383] on p "Verifying the domain is the key first step in sending emails on behalf of a use…" at bounding box center [502, 410] width 572 height 92
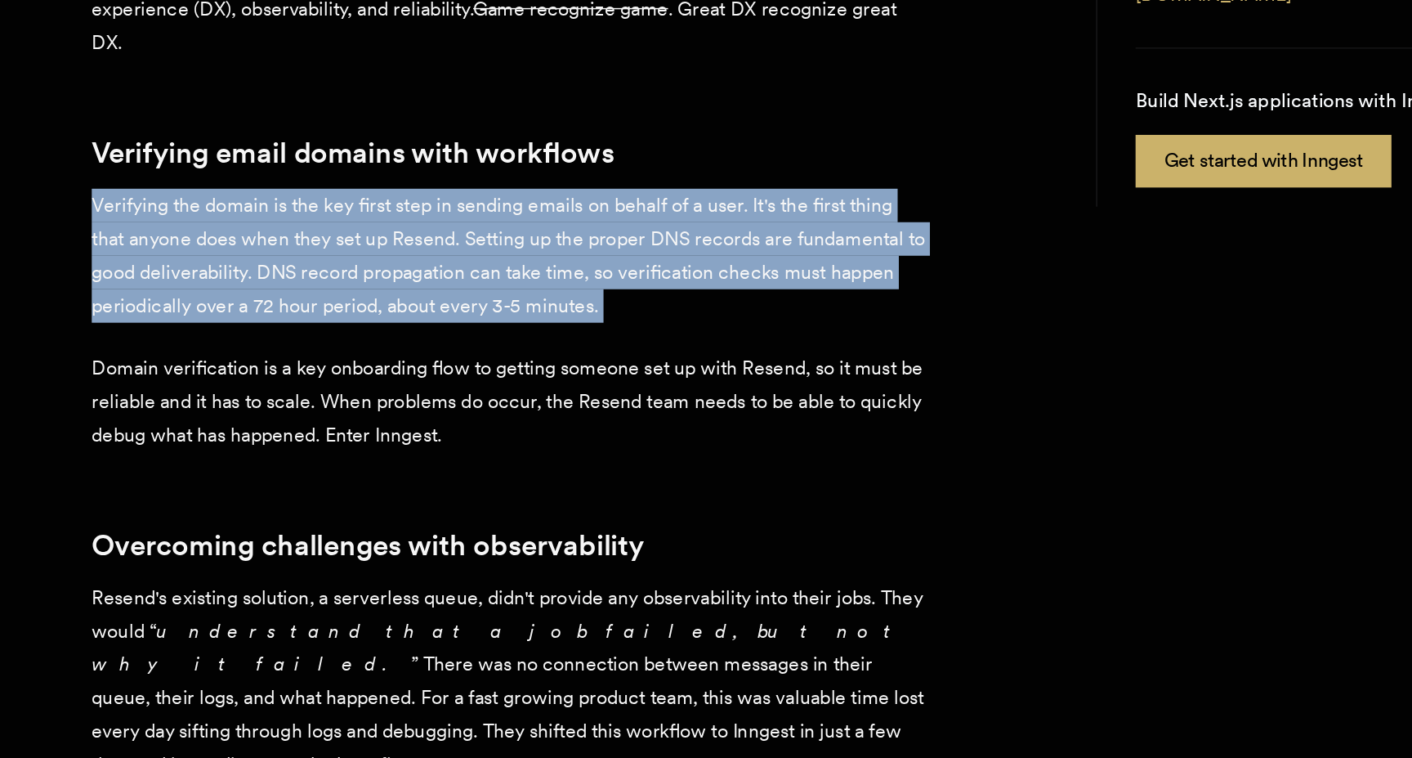
click at [484, 383] on p "Verifying the domain is the key first step in sending emails on behalf of a use…" at bounding box center [502, 410] width 572 height 92
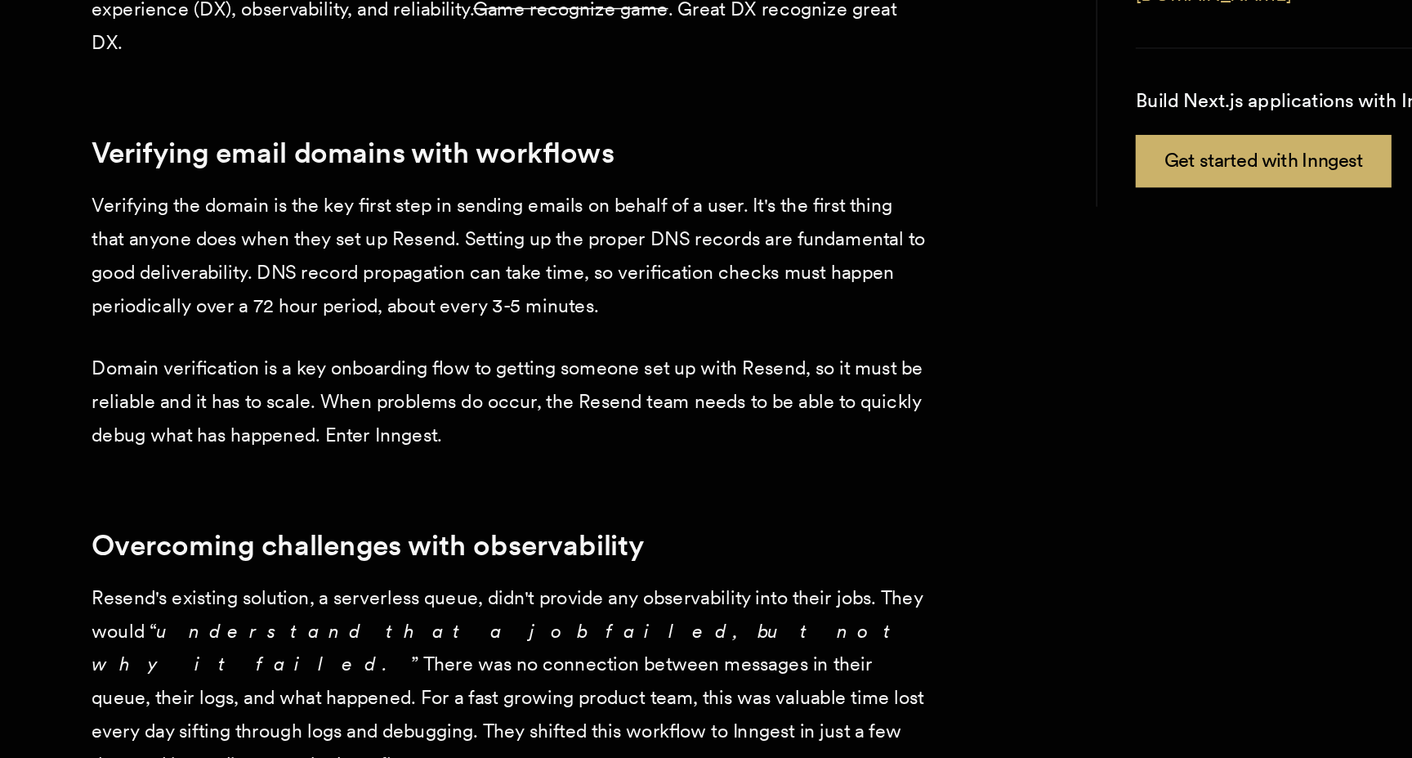
click at [484, 383] on p "Verifying the domain is the key first step in sending emails on behalf of a use…" at bounding box center [502, 410] width 572 height 92
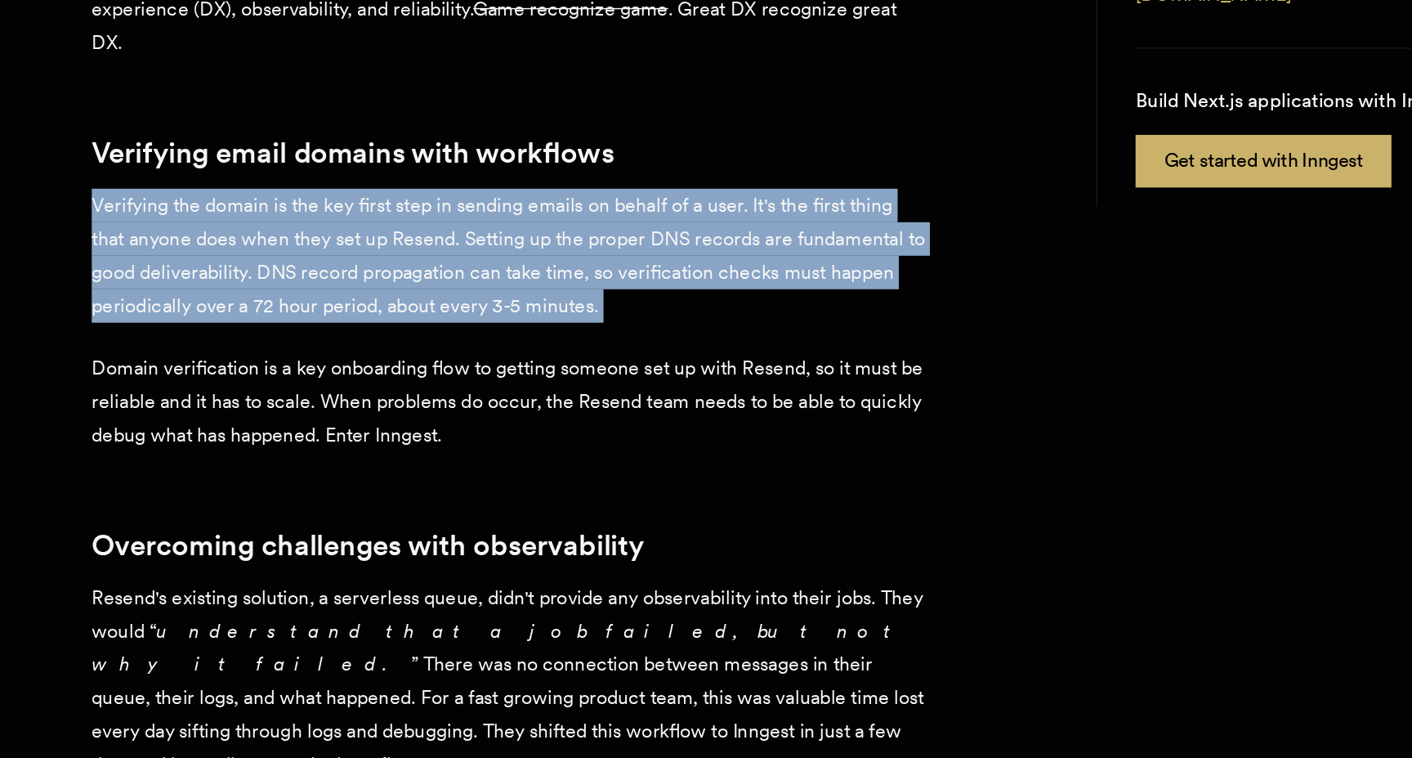
click at [484, 383] on p "Verifying the domain is the key first step in sending emails on behalf of a use…" at bounding box center [502, 410] width 572 height 92
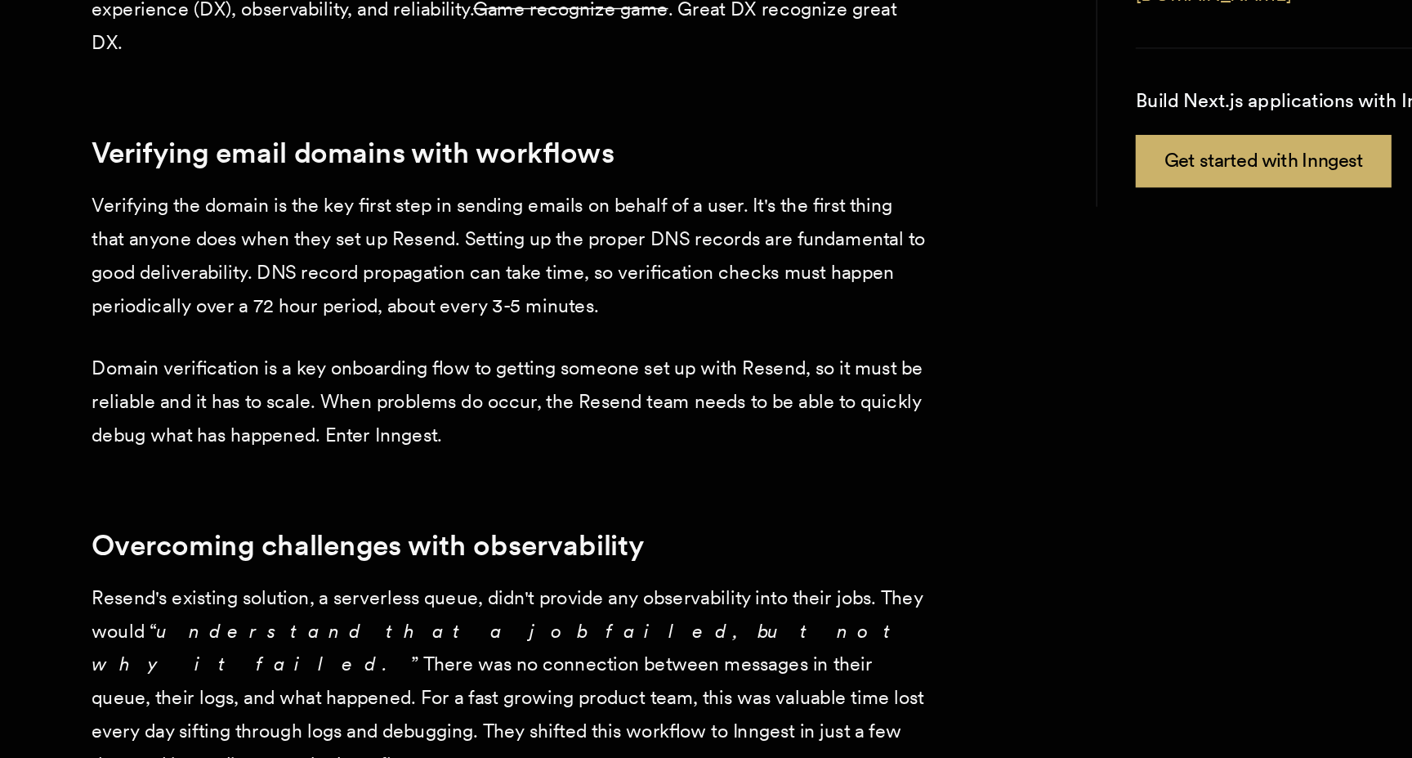
click at [484, 383] on p "Verifying the domain is the key first step in sending emails on behalf of a use…" at bounding box center [502, 410] width 572 height 92
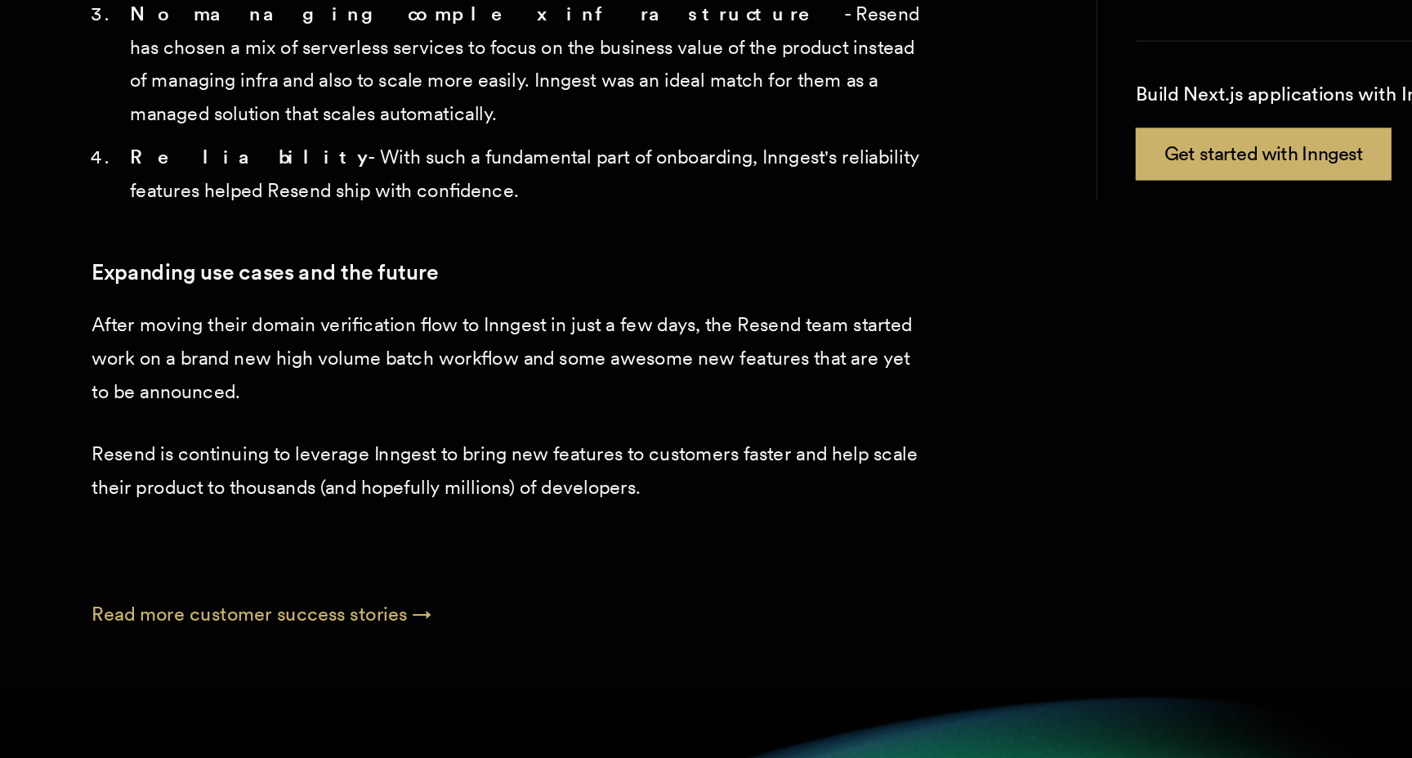
scroll to position [1192, 0]
click at [484, 450] on p "After moving their domain verification flow to Inngest in just a few days, the …" at bounding box center [502, 484] width 572 height 69
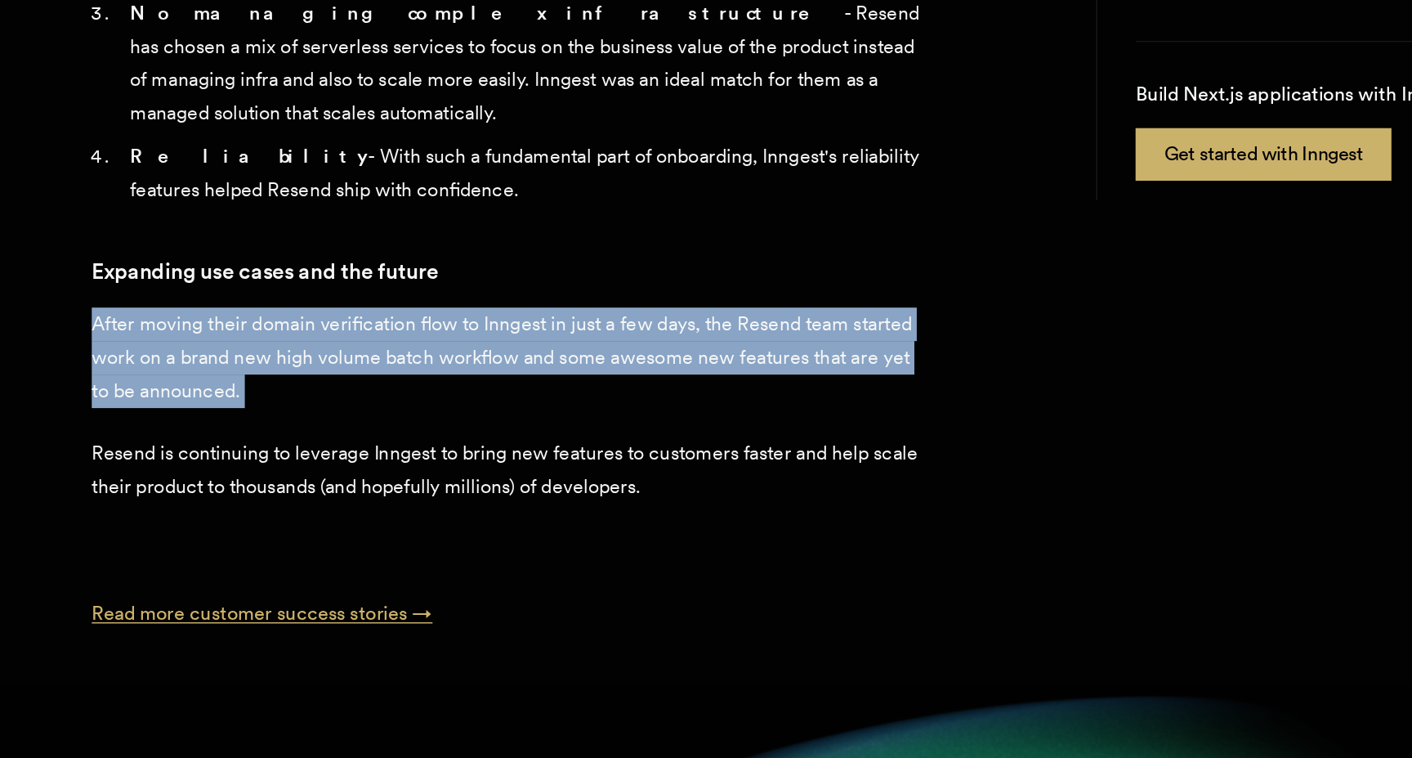
click at [402, 651] on link "Read more customer success stories →" at bounding box center [332, 659] width 233 height 16
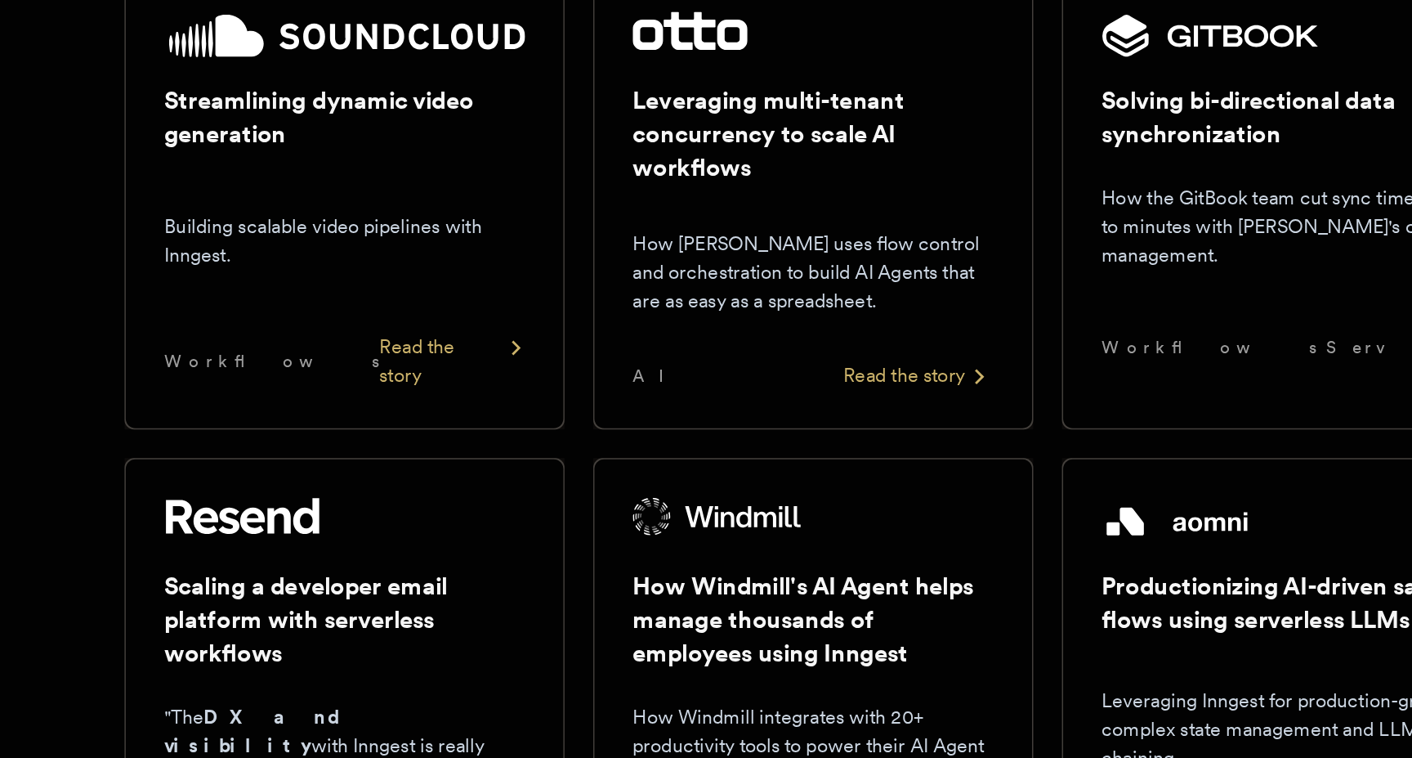
scroll to position [136, 0]
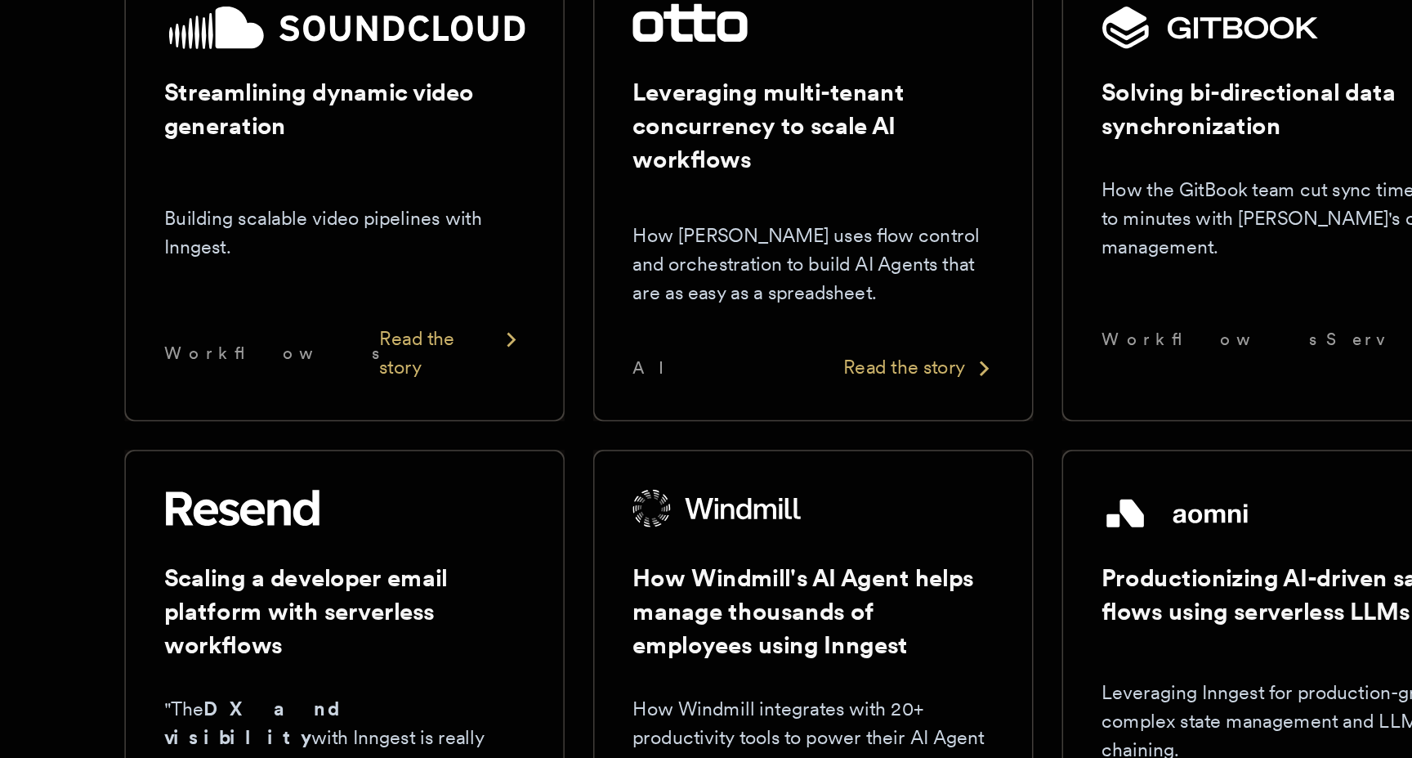
click at [660, 414] on p "How [PERSON_NAME] uses flow control and orchestration to build AI Agents that a…" at bounding box center [706, 420] width 247 height 59
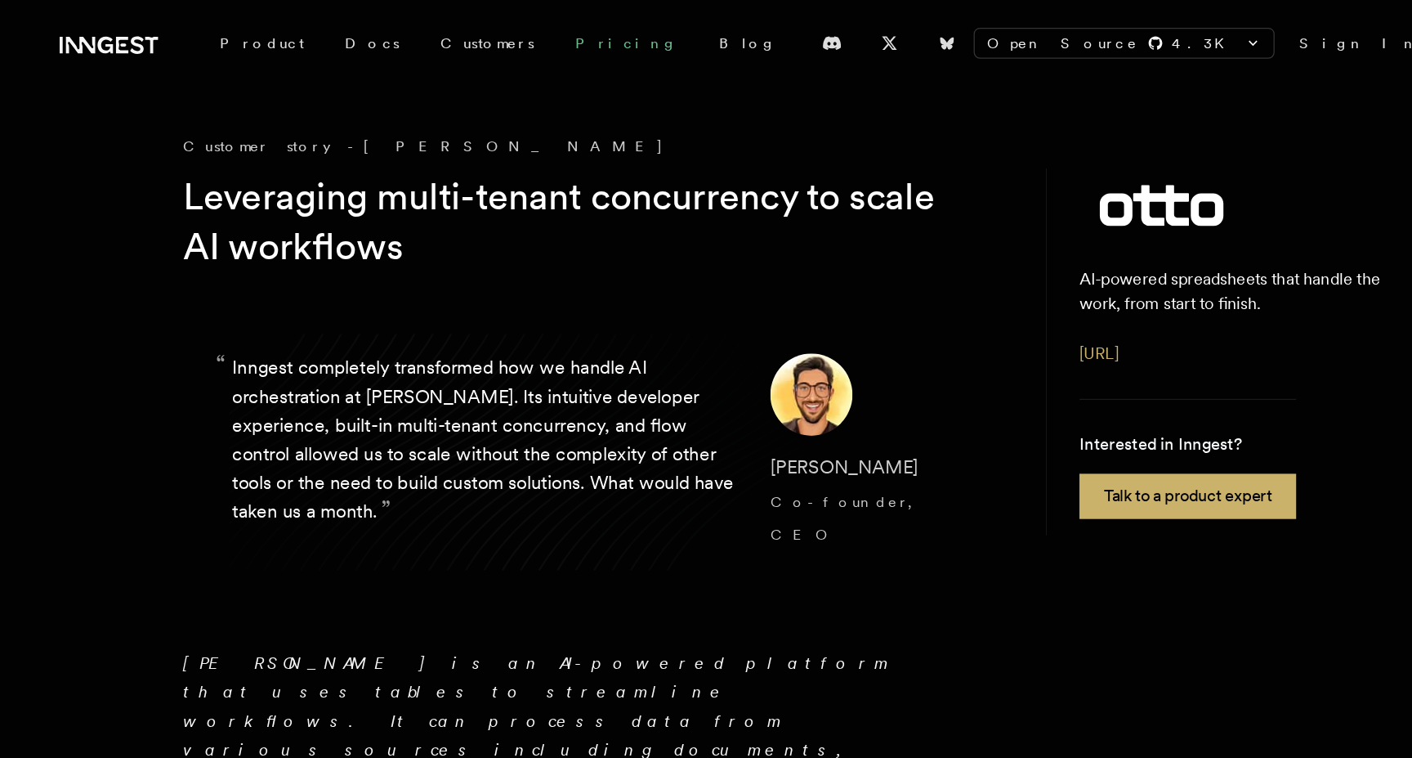
click at [512, 38] on link "Pricing" at bounding box center [569, 34] width 114 height 29
